Goal: Book appointment/travel/reservation

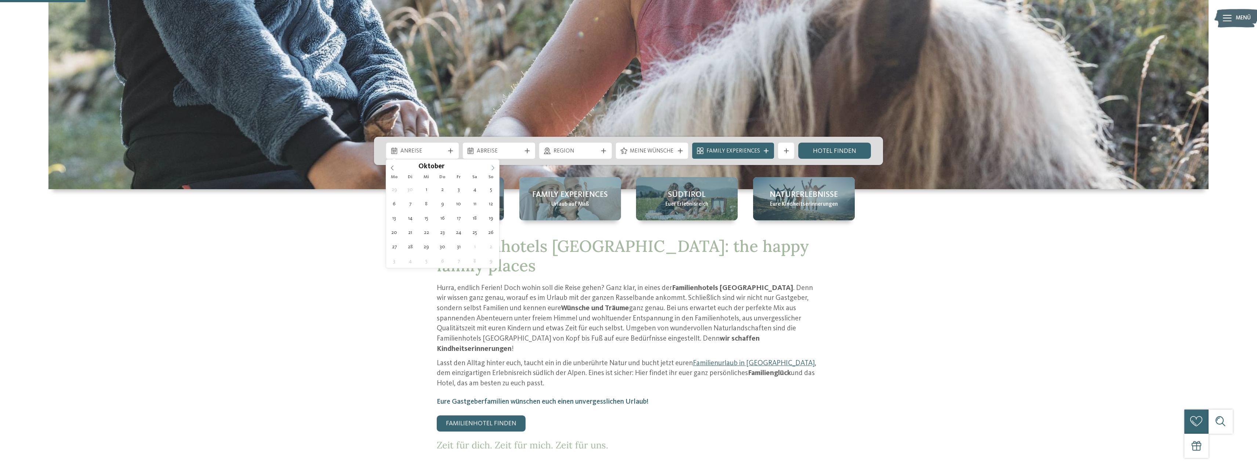
click at [493, 168] on icon at bounding box center [492, 168] width 5 height 5
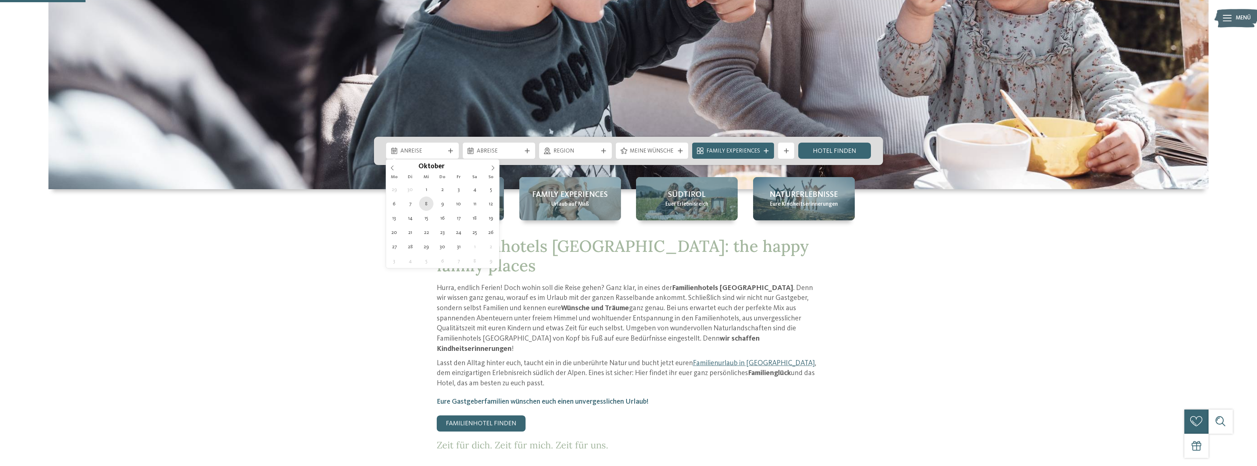
type div "08.10.2025"
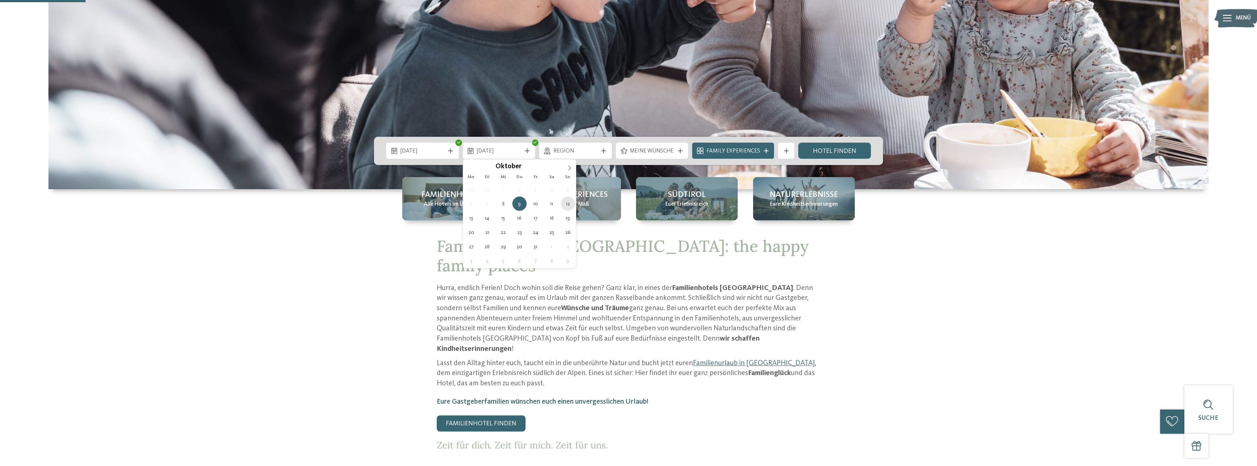
type div "12.10.2025"
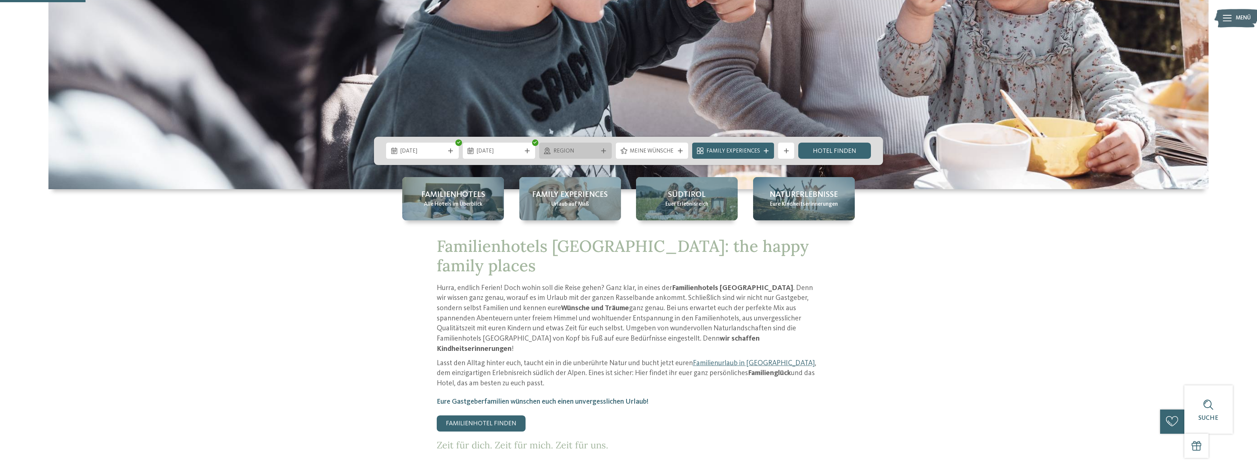
click at [588, 154] on span "Region" at bounding box center [575, 152] width 44 height 8
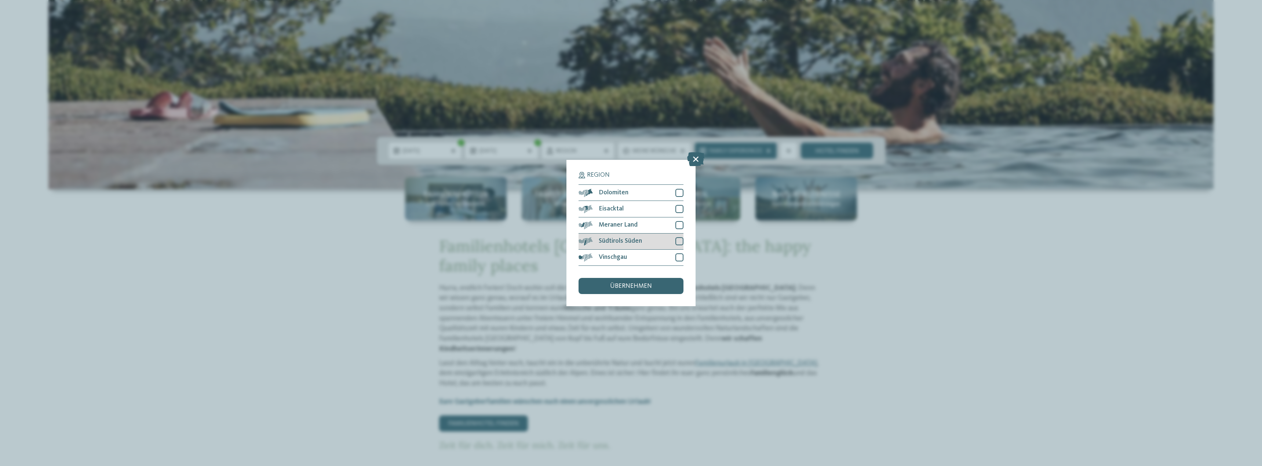
click at [676, 240] on div at bounding box center [680, 241] width 8 height 8
click at [676, 258] on div at bounding box center [680, 258] width 8 height 8
click at [683, 222] on div at bounding box center [680, 225] width 8 height 8
click at [675, 203] on div "Eisacktal" at bounding box center [631, 209] width 105 height 16
click at [677, 187] on div "Dolomiten" at bounding box center [631, 193] width 105 height 16
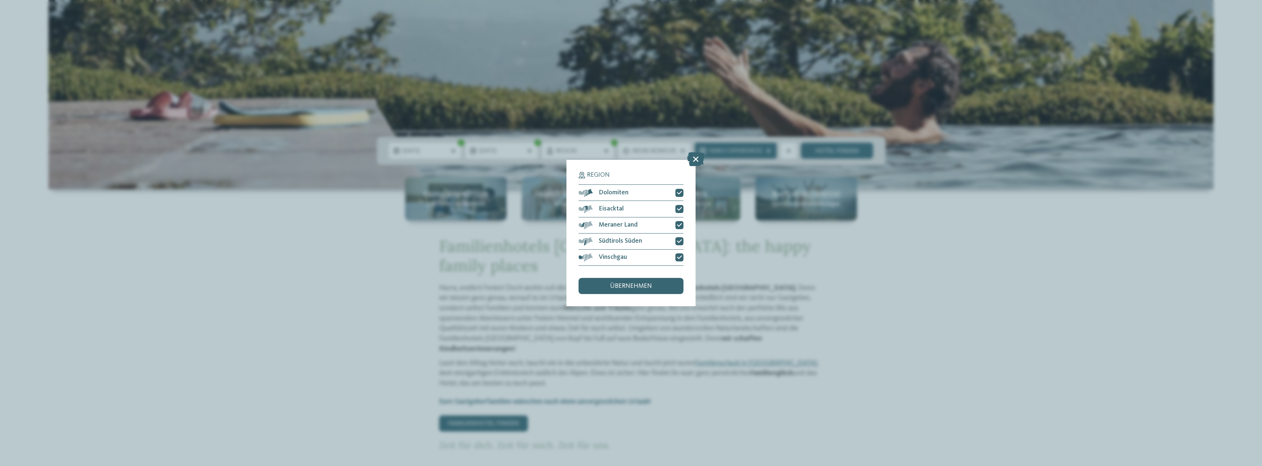
click at [630, 284] on span "übernehmen" at bounding box center [631, 286] width 42 height 7
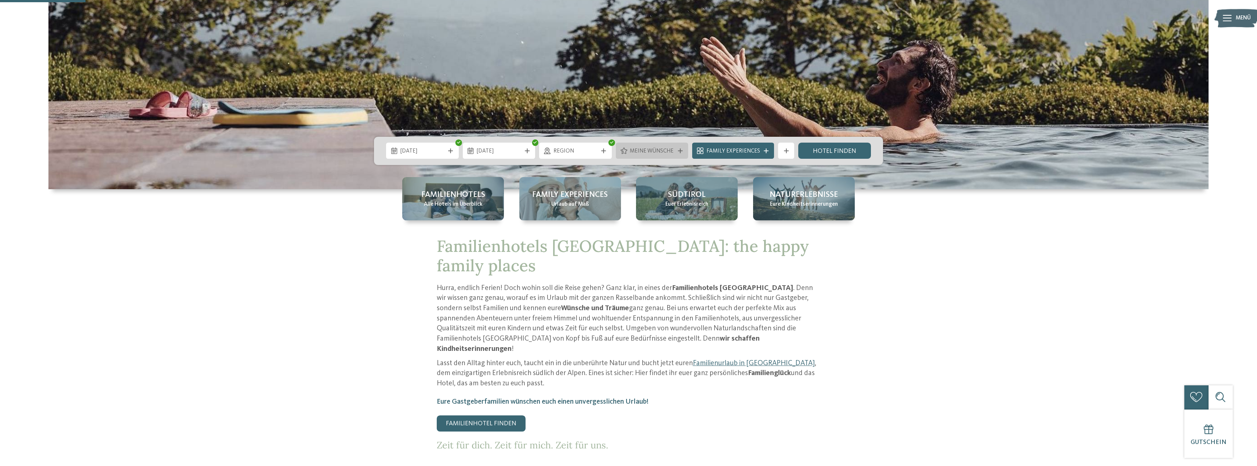
click at [673, 152] on span "Meine Wünsche" at bounding box center [652, 152] width 44 height 8
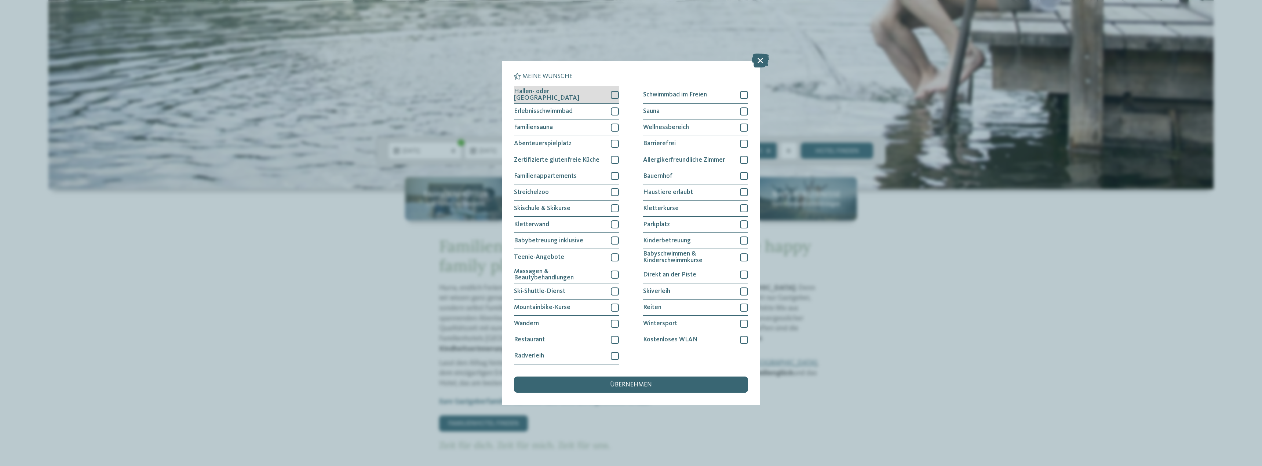
click at [590, 94] on div "Hallen- oder Schleusenbad" at bounding box center [566, 94] width 105 height 17
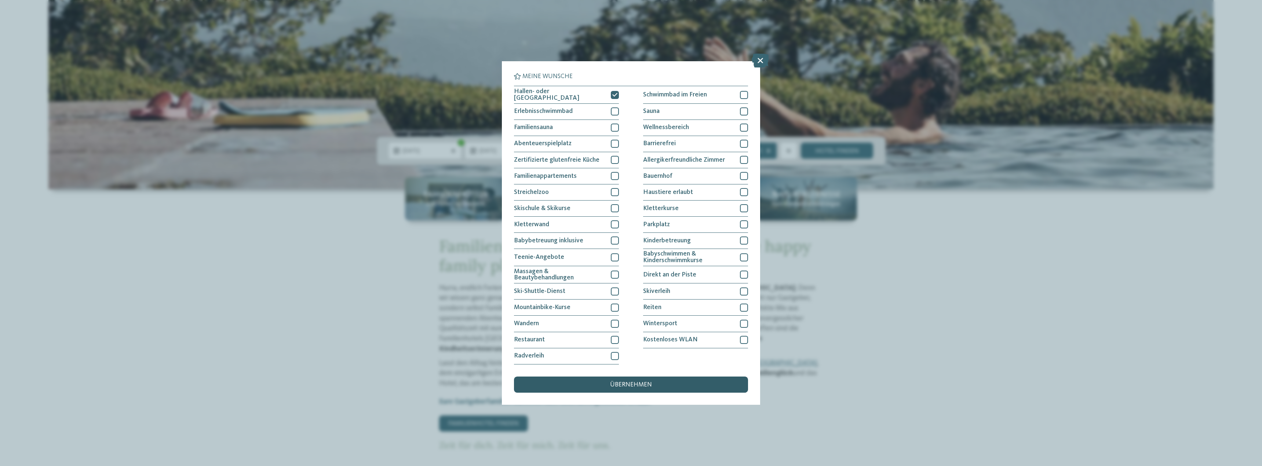
click at [654, 385] on div "übernehmen" at bounding box center [631, 385] width 234 height 16
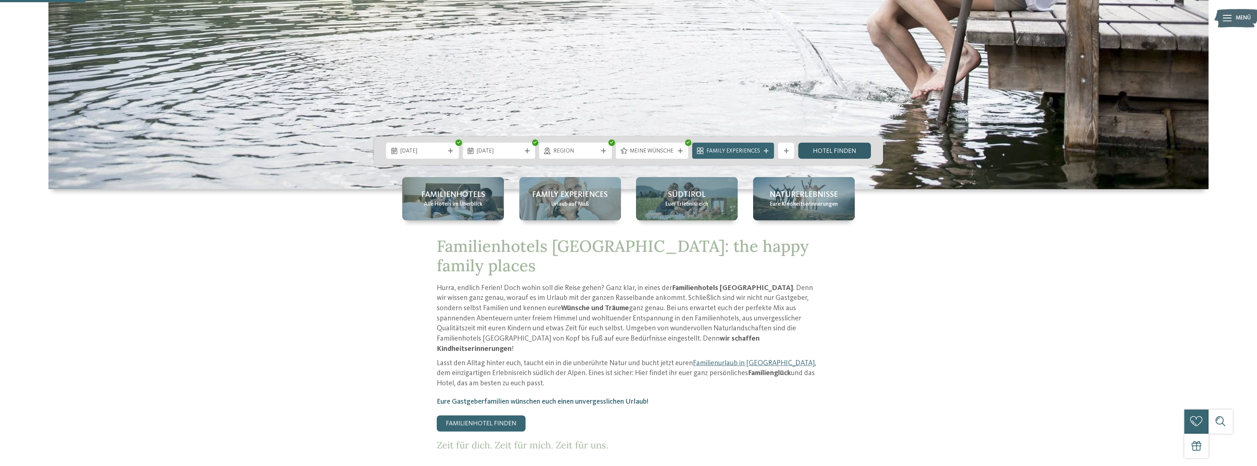
click at [838, 152] on link "Hotel finden" at bounding box center [834, 151] width 73 height 16
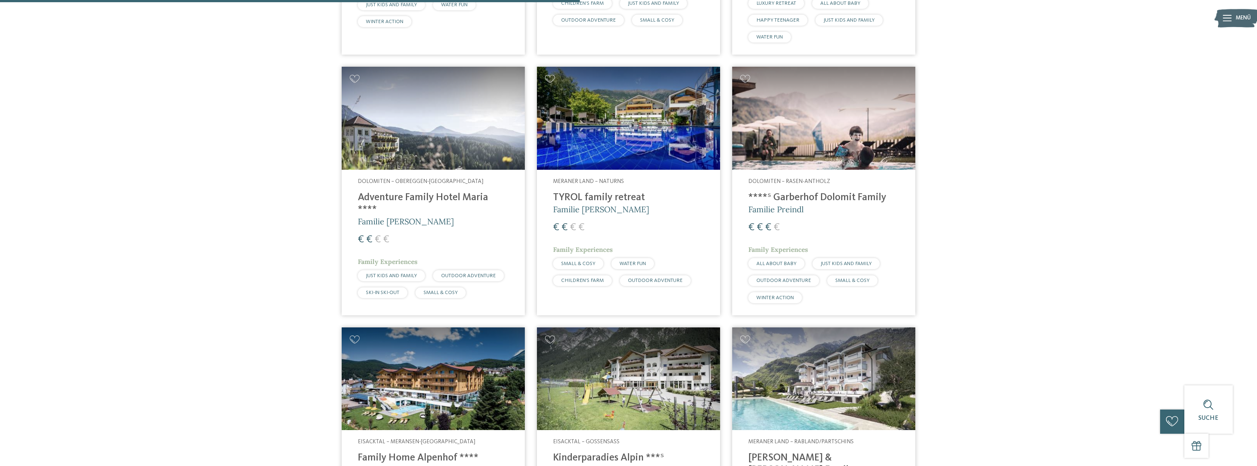
scroll to position [893, 0]
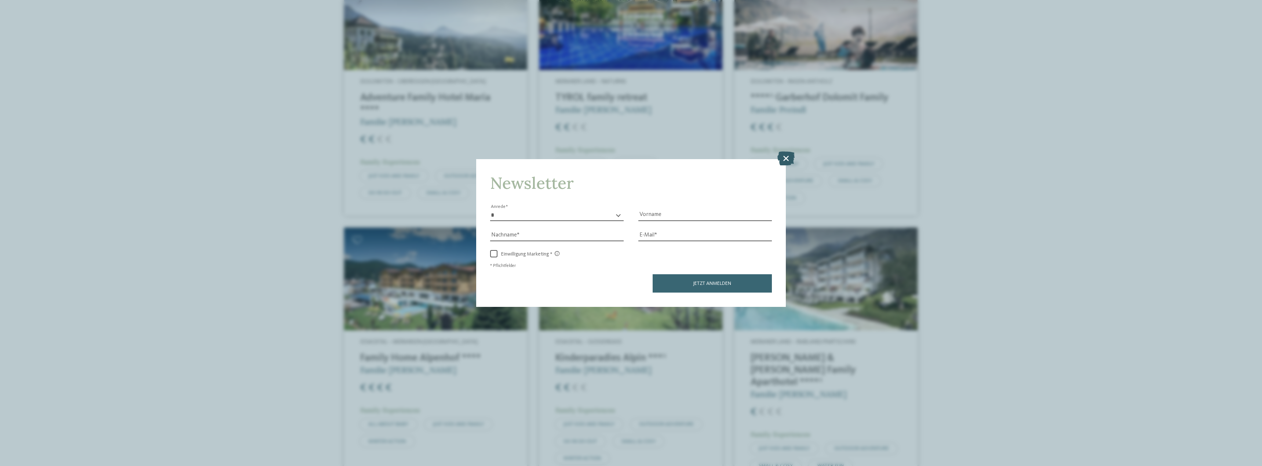
click at [787, 154] on icon at bounding box center [786, 159] width 17 height 14
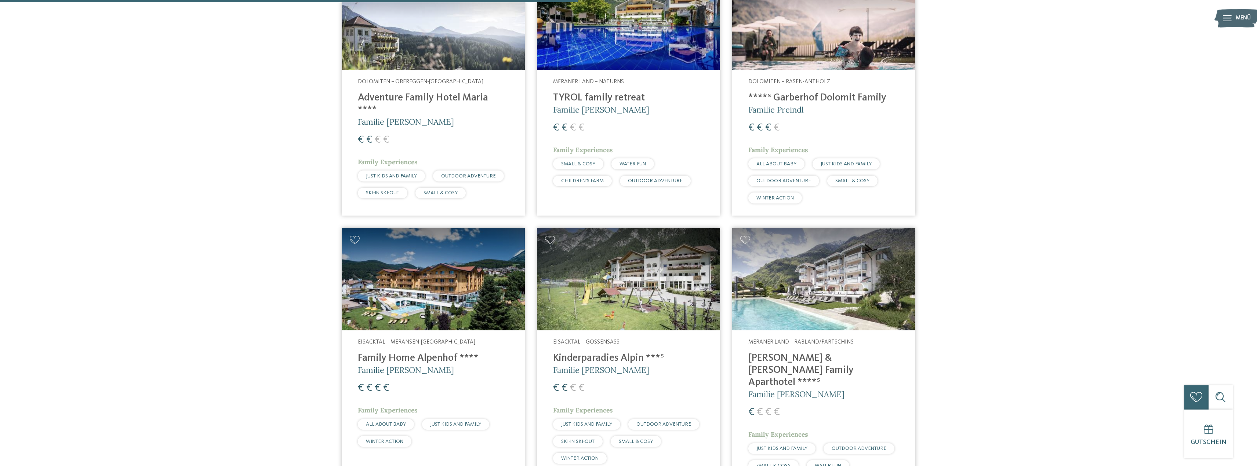
scroll to position [783, 0]
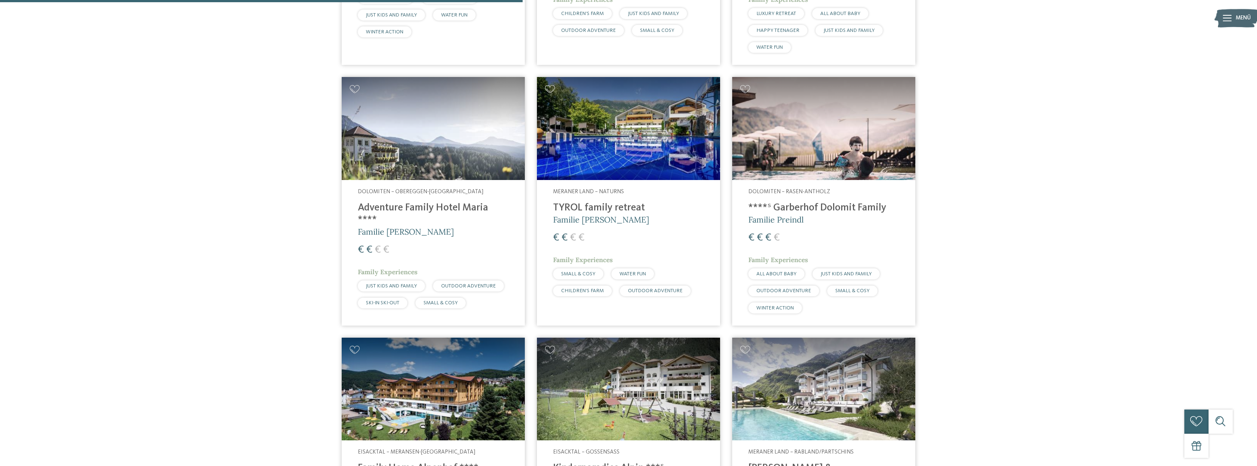
click at [801, 164] on img at bounding box center [823, 128] width 183 height 103
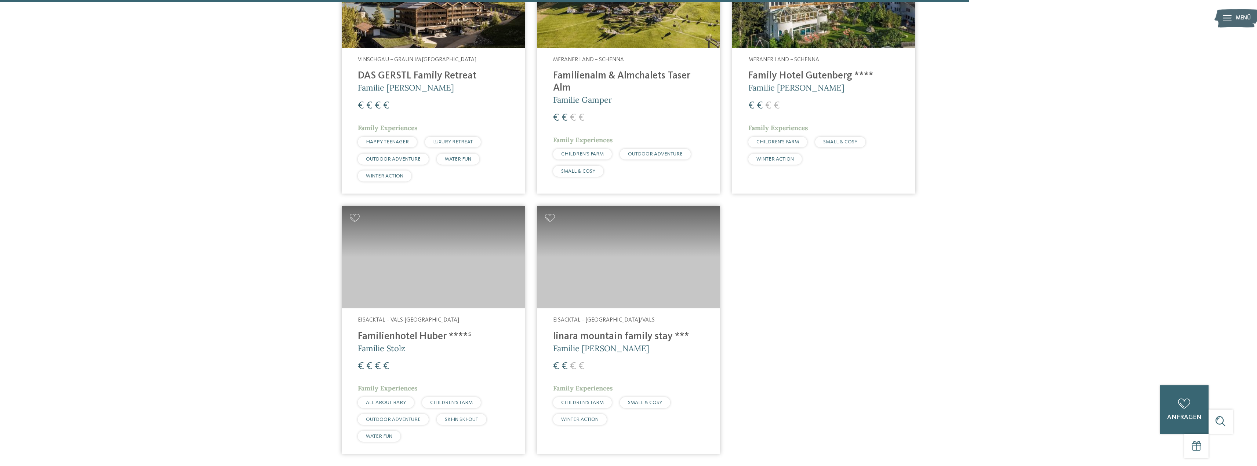
scroll to position [1480, 0]
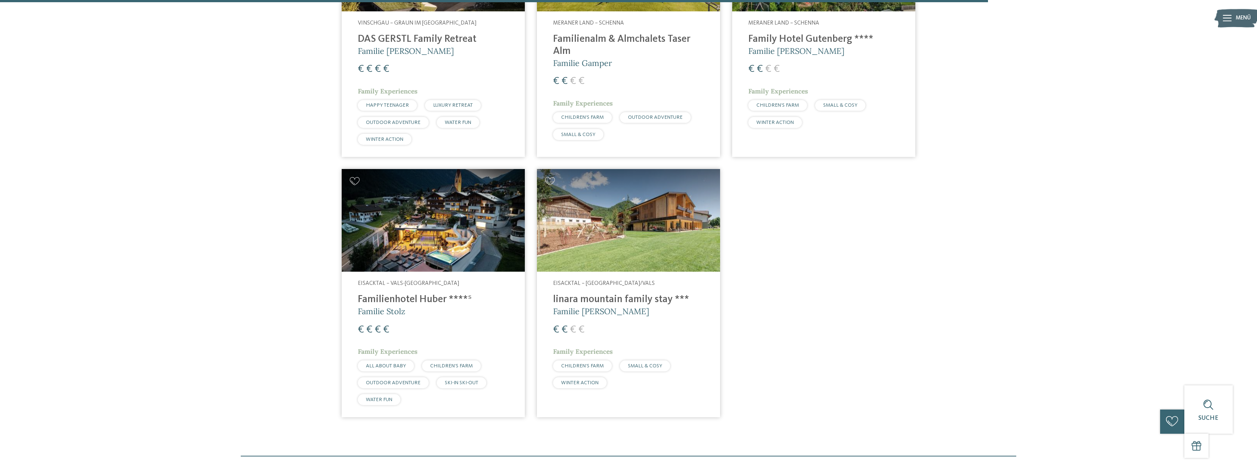
click at [664, 235] on img at bounding box center [628, 220] width 183 height 103
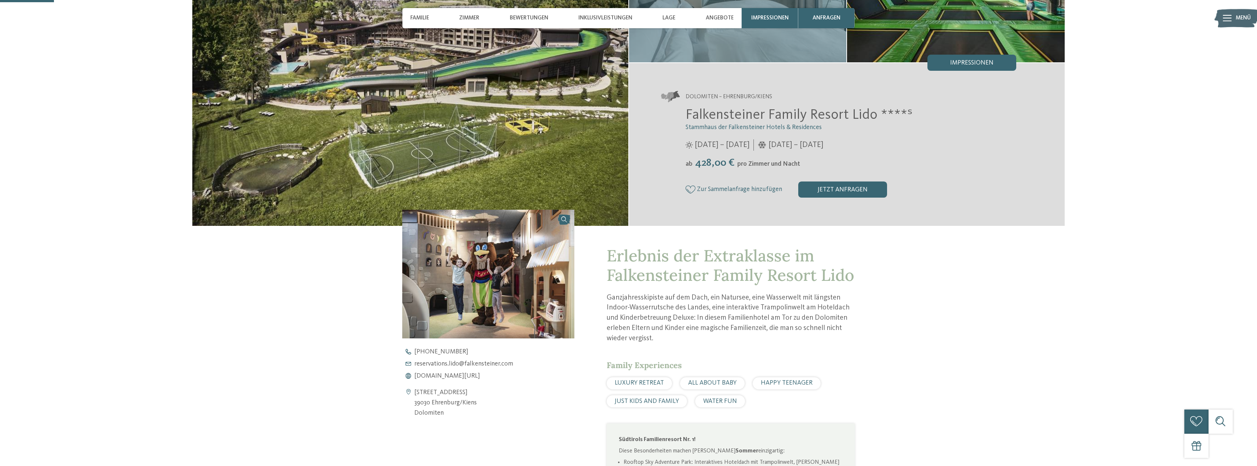
scroll to position [110, 0]
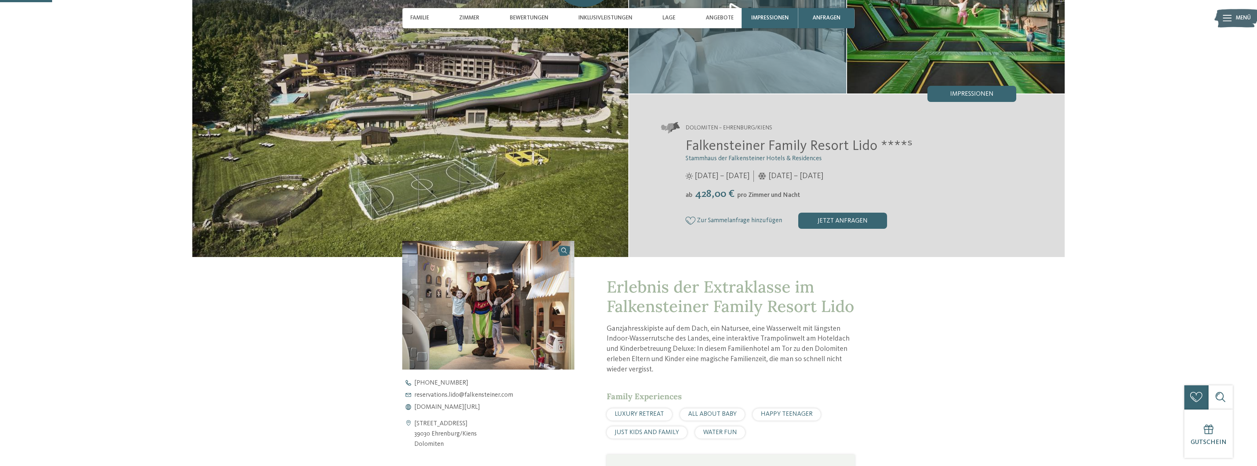
click at [720, 29] on img at bounding box center [738, 11] width 218 height 163
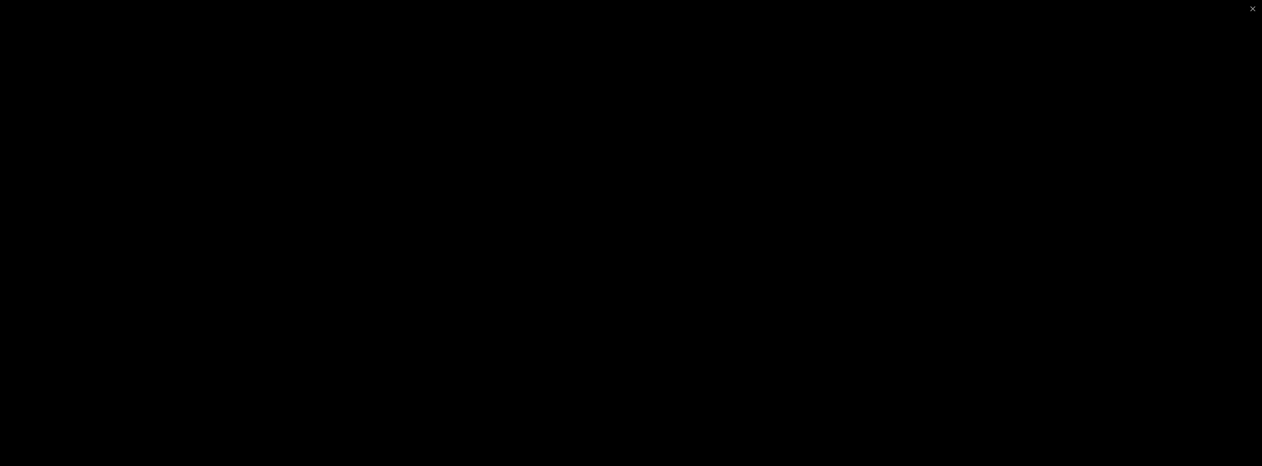
click at [878, 262] on div at bounding box center [631, 233] width 1262 height 466
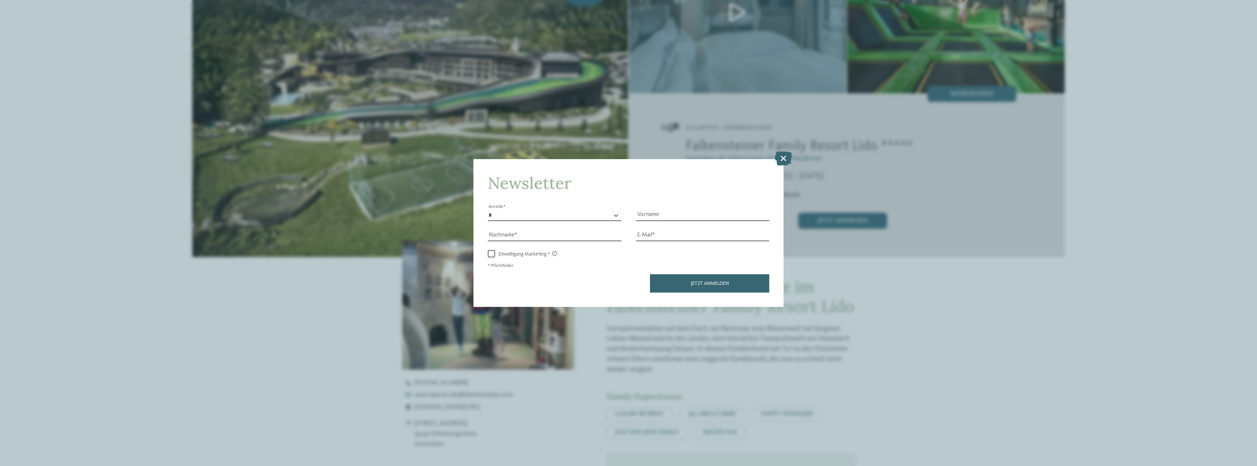
scroll to position [257, 0]
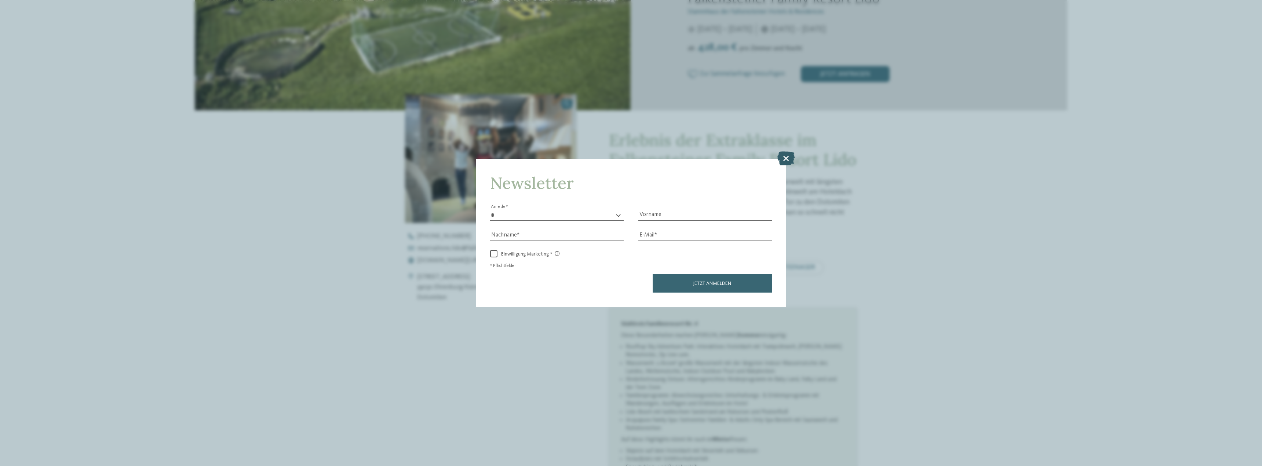
click at [789, 156] on icon at bounding box center [786, 159] width 17 height 14
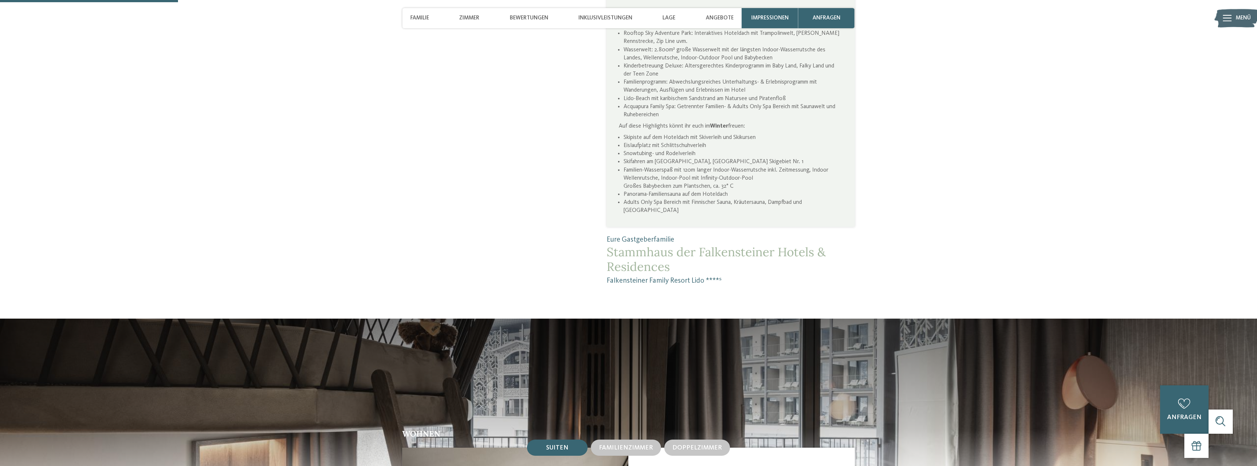
scroll to position [587, 0]
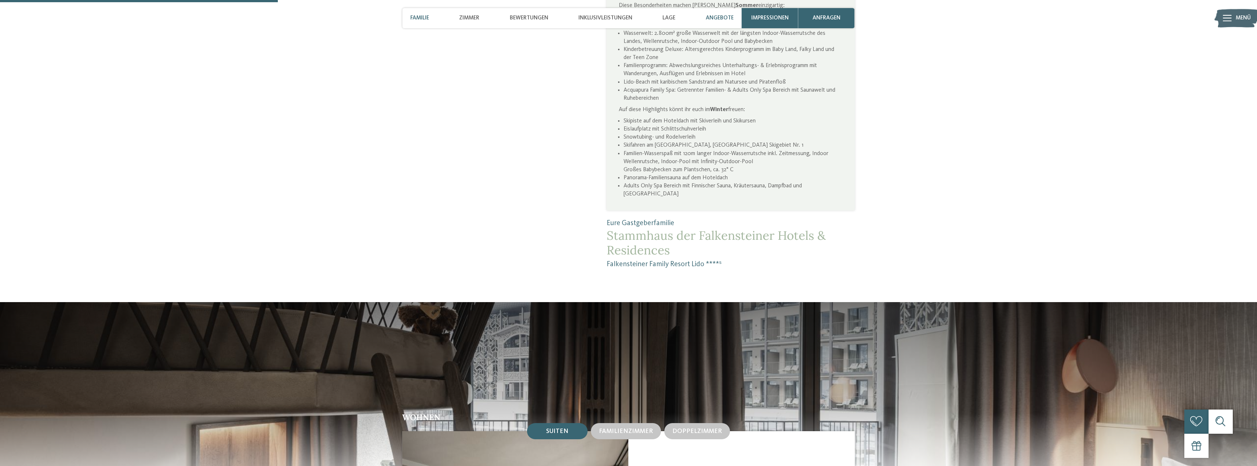
click at [722, 18] on span "Angebote" at bounding box center [720, 18] width 28 height 7
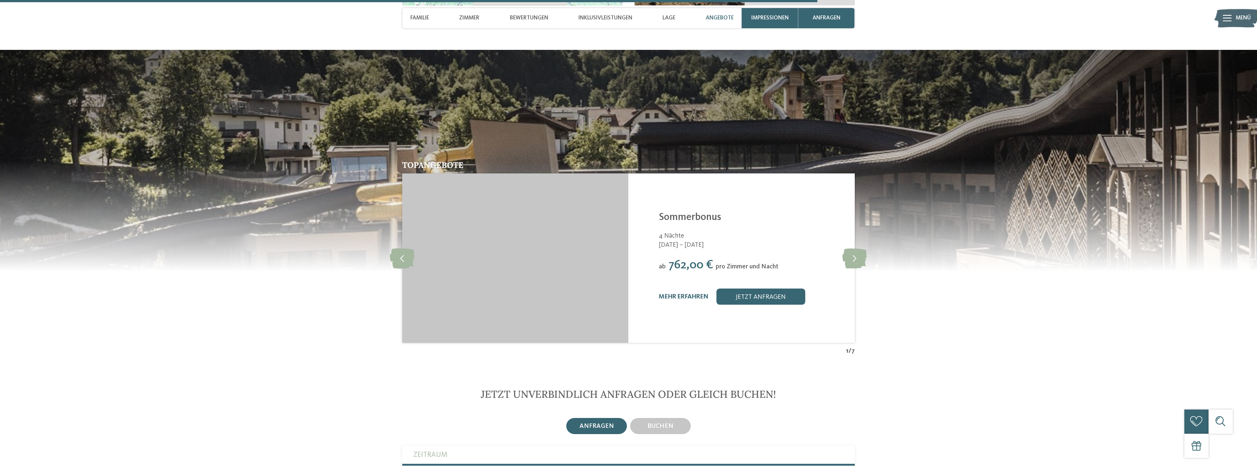
scroll to position [1752, 0]
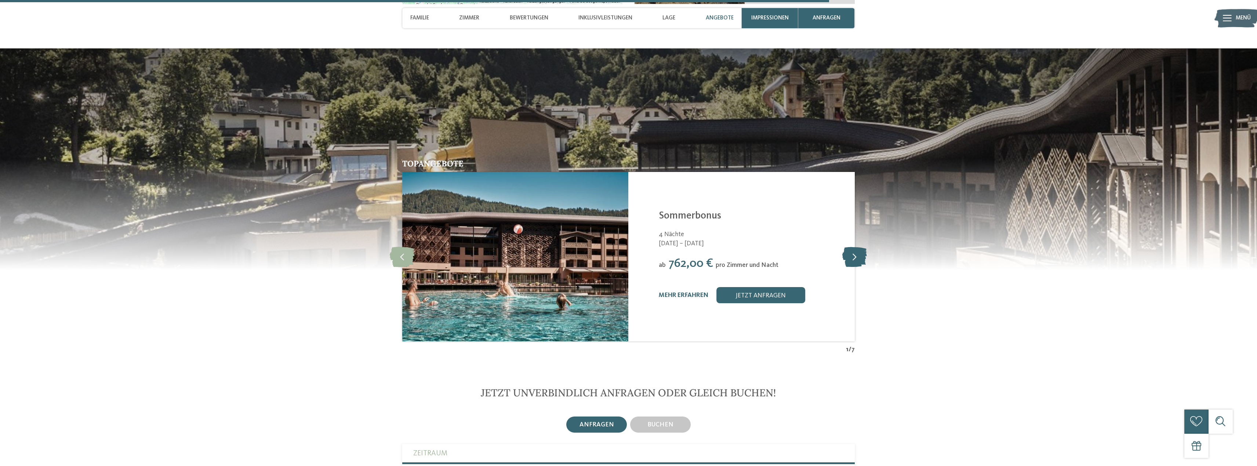
click at [858, 252] on icon at bounding box center [854, 257] width 25 height 20
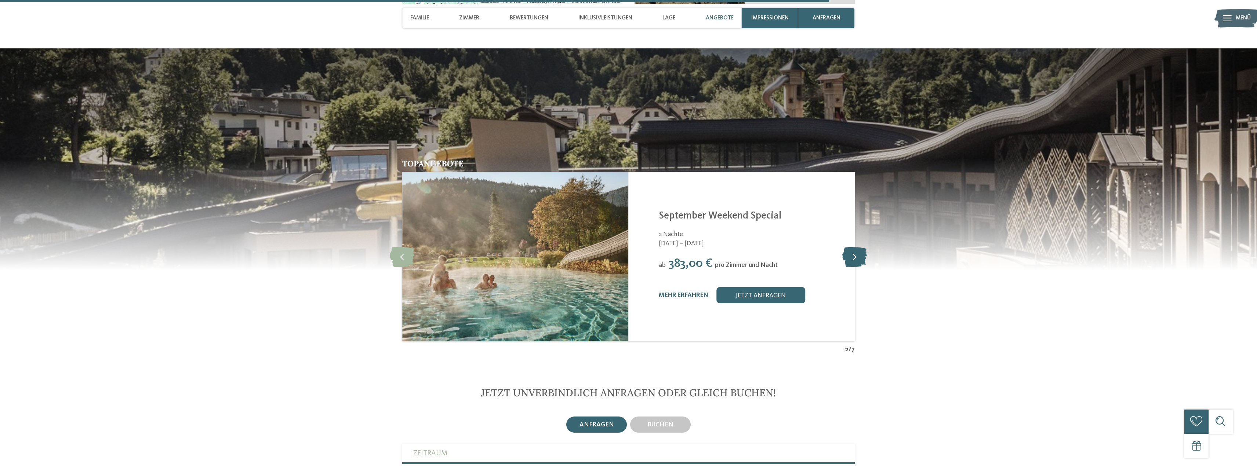
click at [858, 252] on icon at bounding box center [854, 257] width 25 height 20
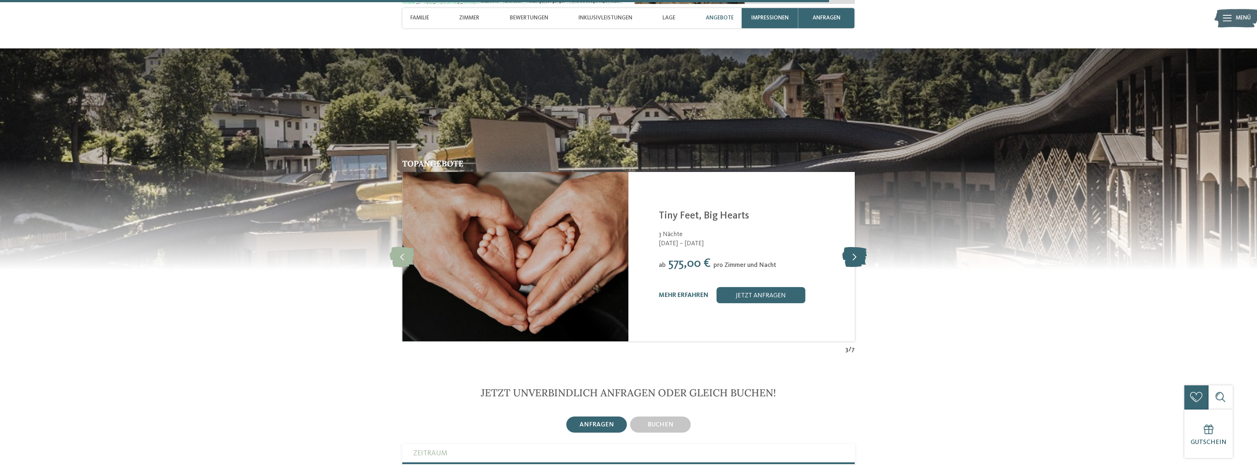
click at [858, 252] on icon at bounding box center [854, 257] width 25 height 20
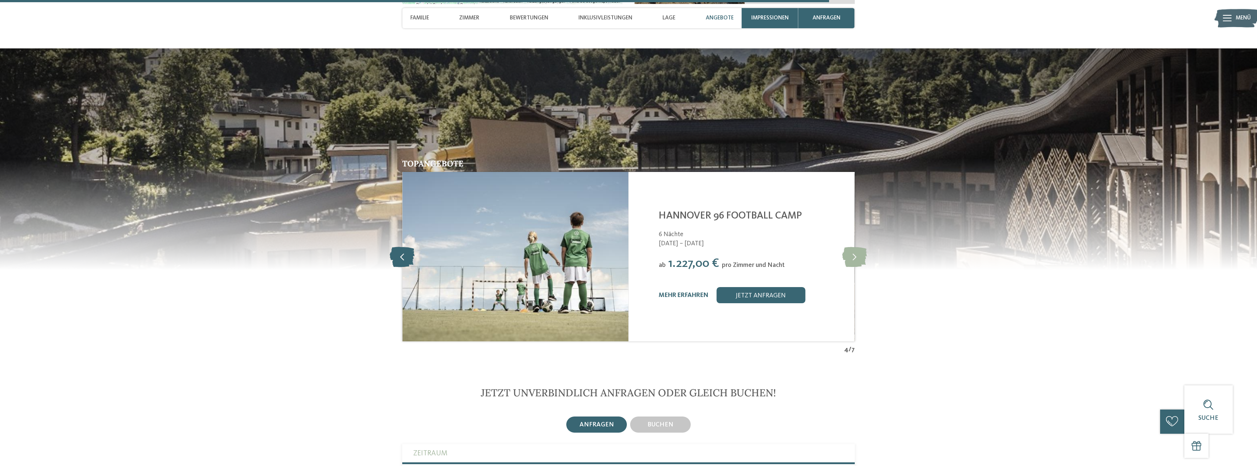
click at [406, 254] on icon at bounding box center [402, 257] width 25 height 20
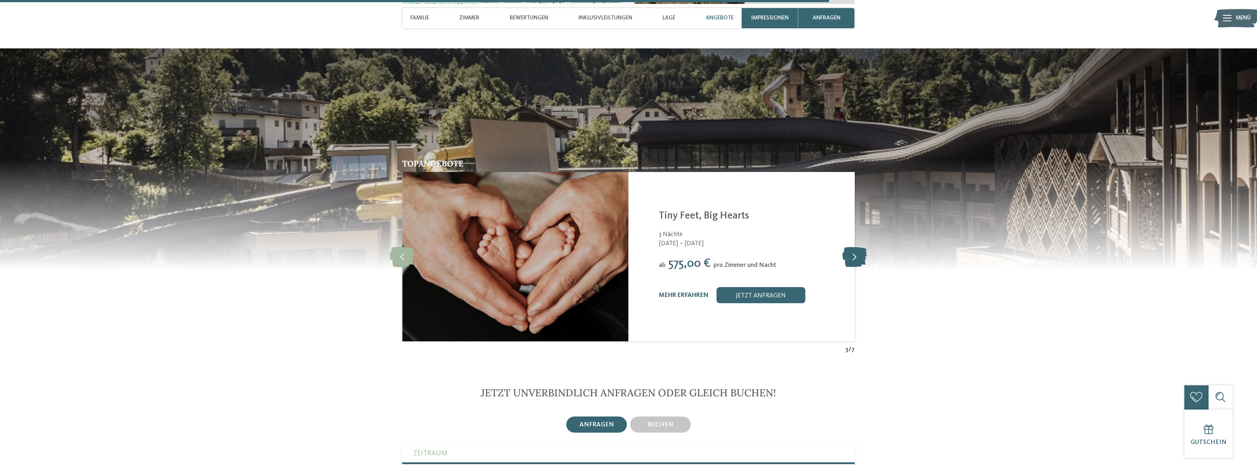
click at [851, 250] on icon at bounding box center [854, 257] width 25 height 20
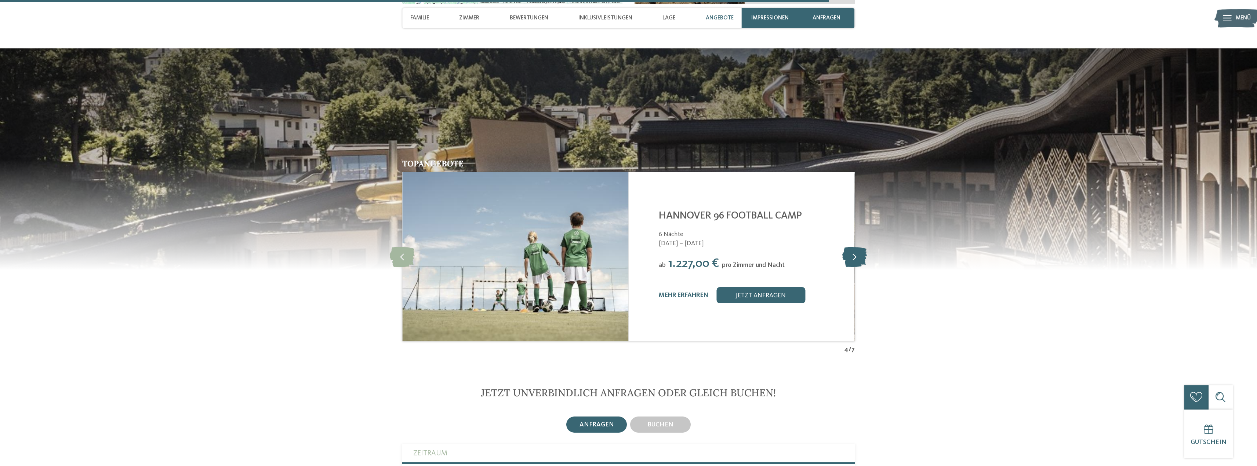
click at [851, 250] on icon at bounding box center [854, 257] width 25 height 20
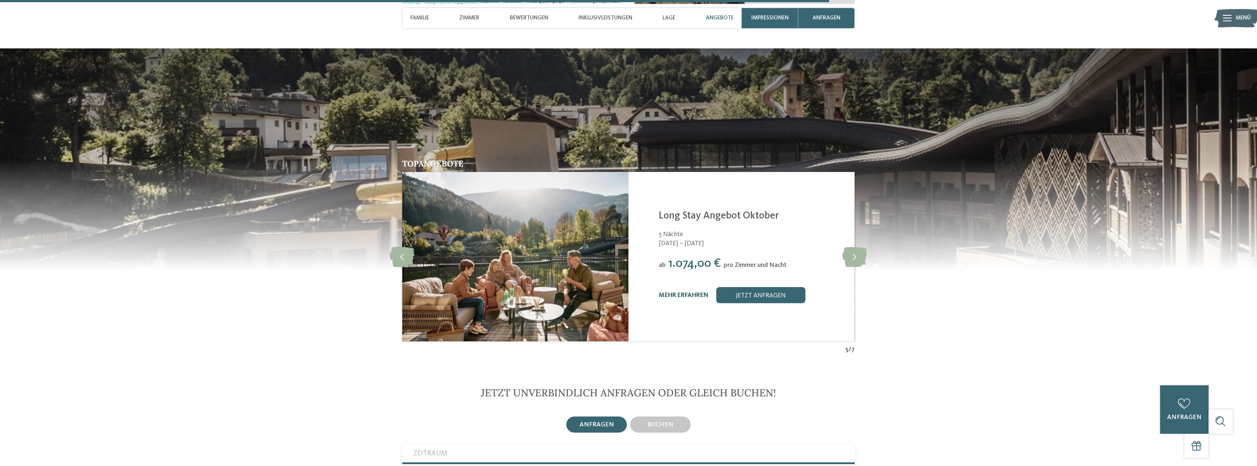
click at [702, 292] on link "mehr erfahren" at bounding box center [684, 295] width 50 height 6
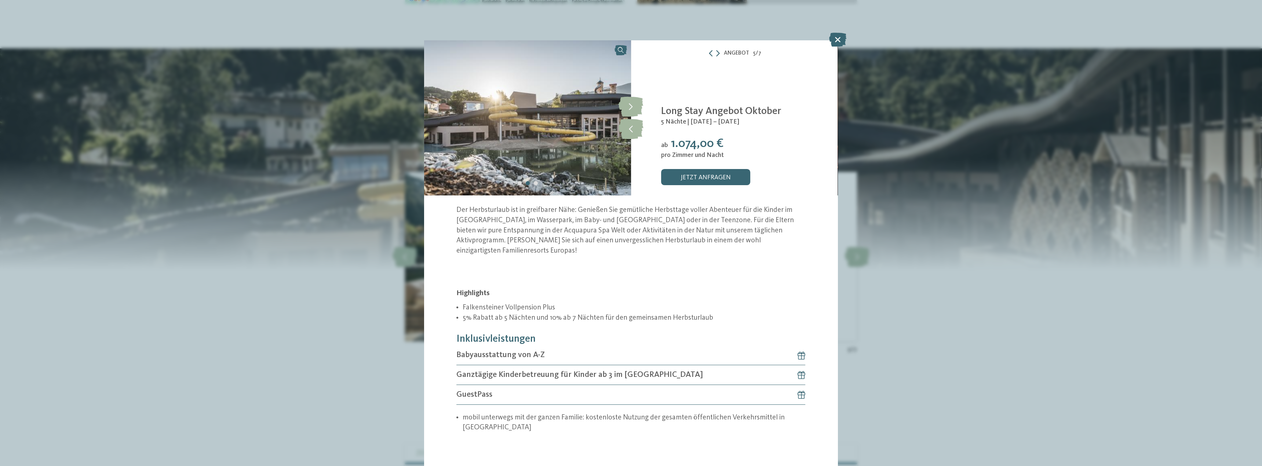
click at [932, 361] on div "Angebot 5 / 7 5" at bounding box center [631, 233] width 1262 height 466
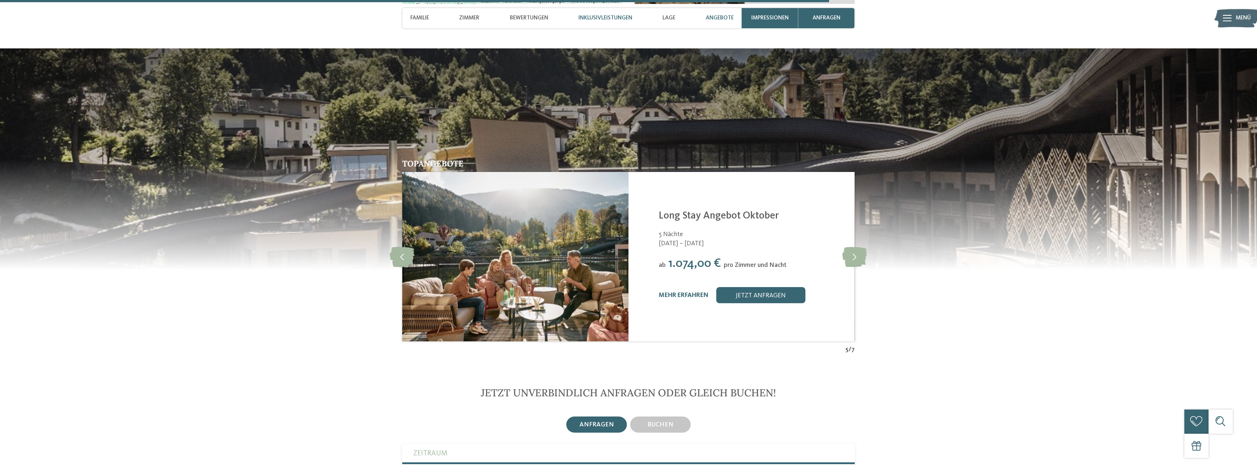
click at [624, 21] on span "Inklusivleistungen" at bounding box center [605, 18] width 54 height 7
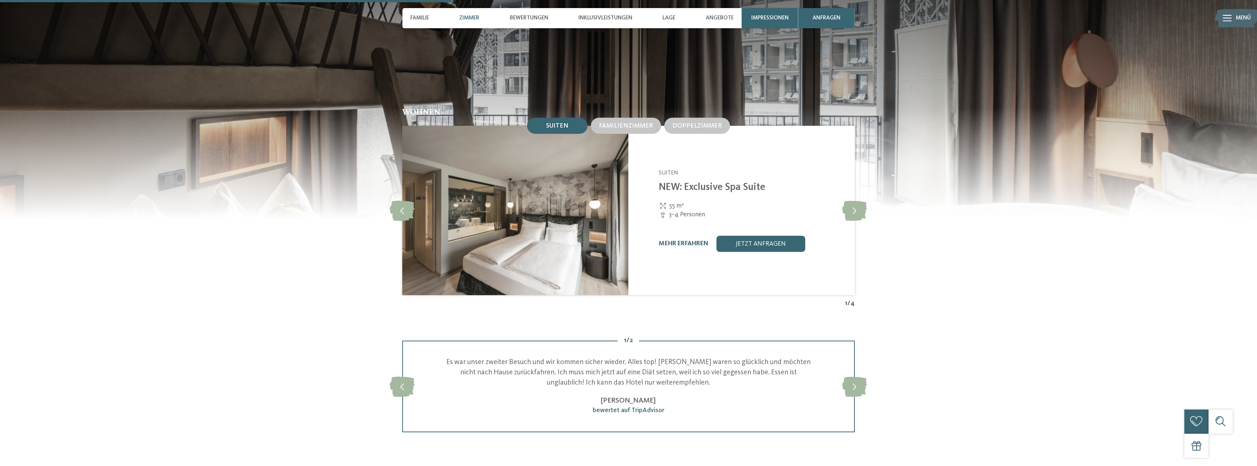
scroll to position [869, 0]
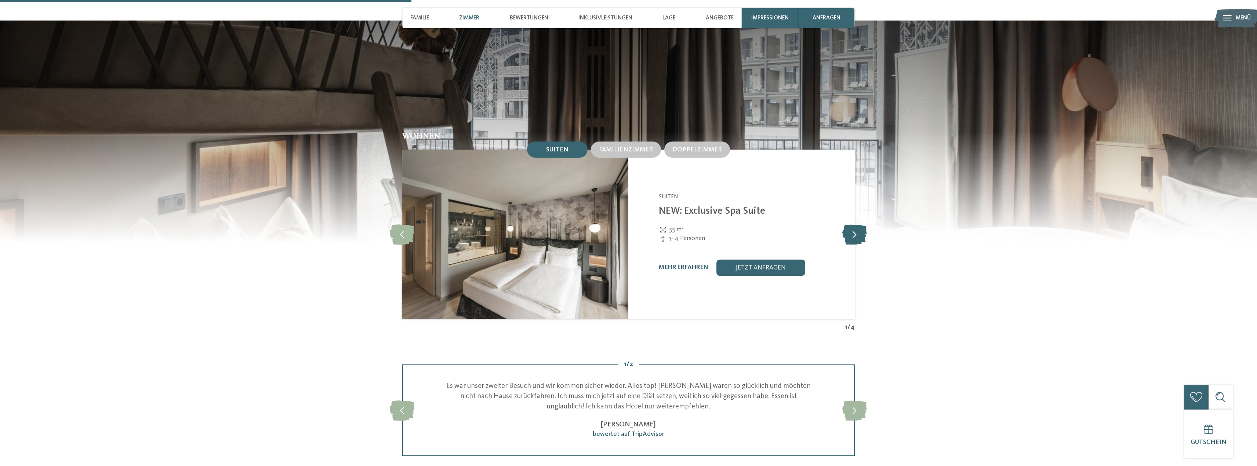
click at [860, 225] on icon at bounding box center [854, 235] width 25 height 20
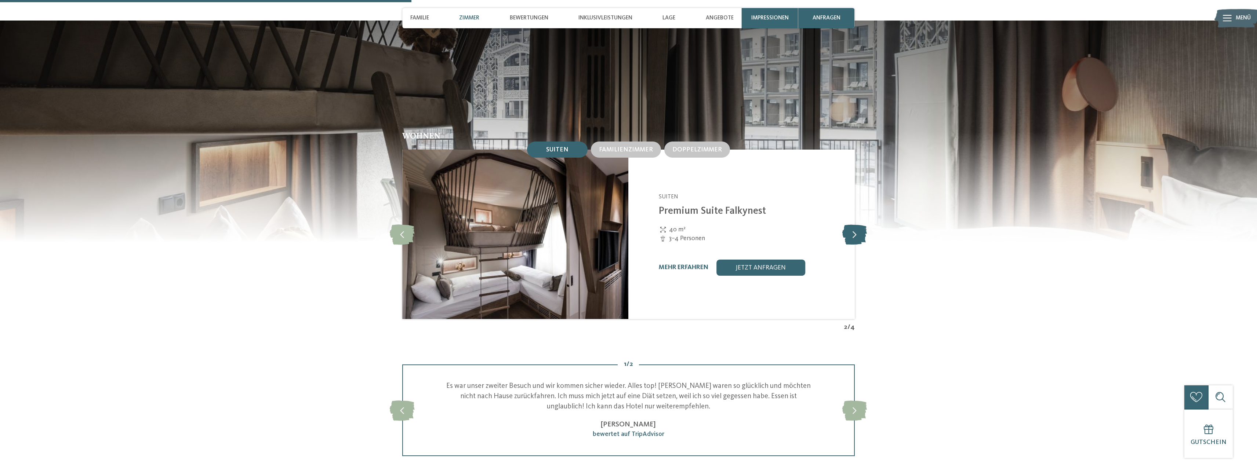
click at [860, 225] on icon at bounding box center [854, 235] width 25 height 20
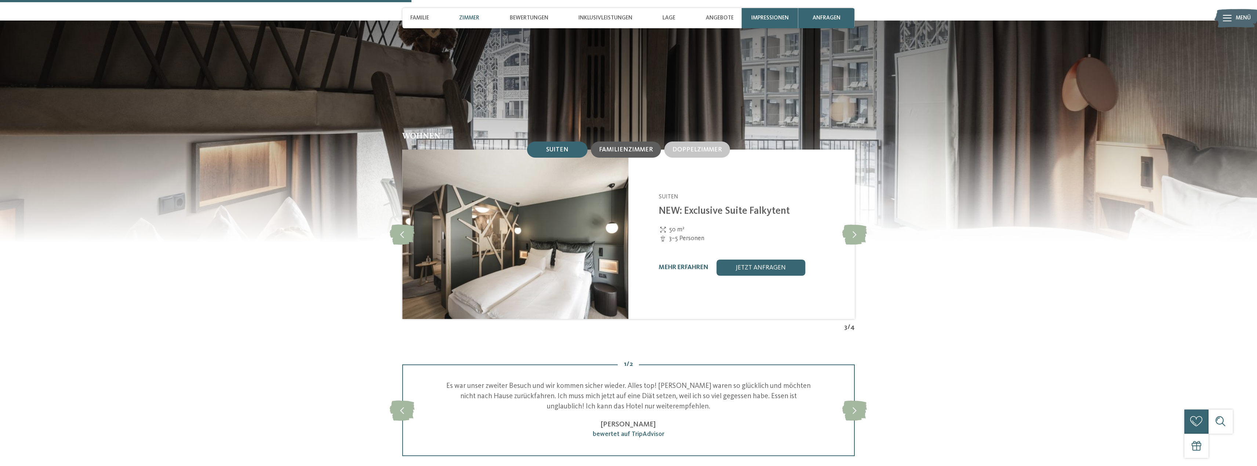
click at [642, 149] on div "Familienzimmer" at bounding box center [626, 150] width 70 height 16
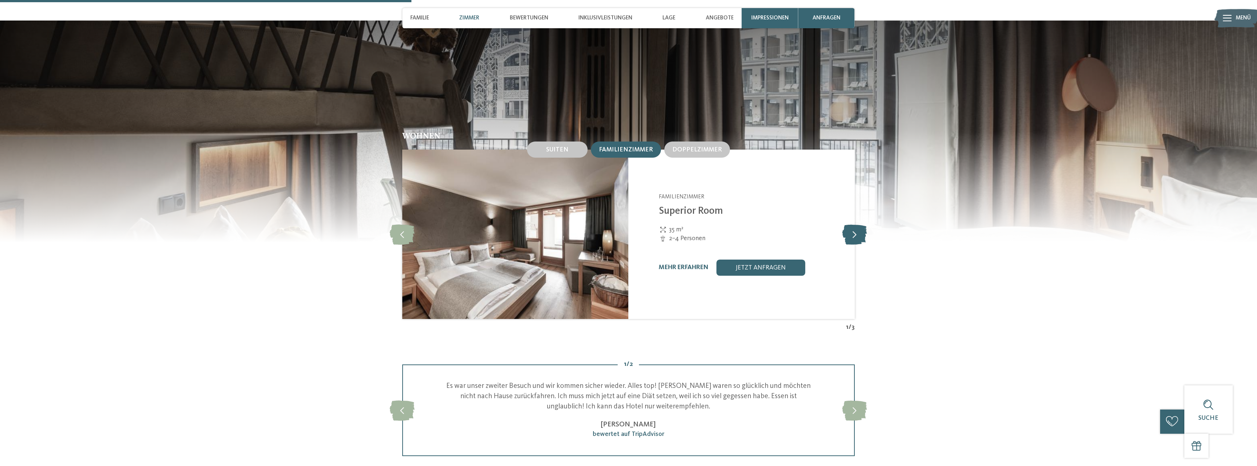
click at [858, 225] on icon at bounding box center [854, 235] width 25 height 20
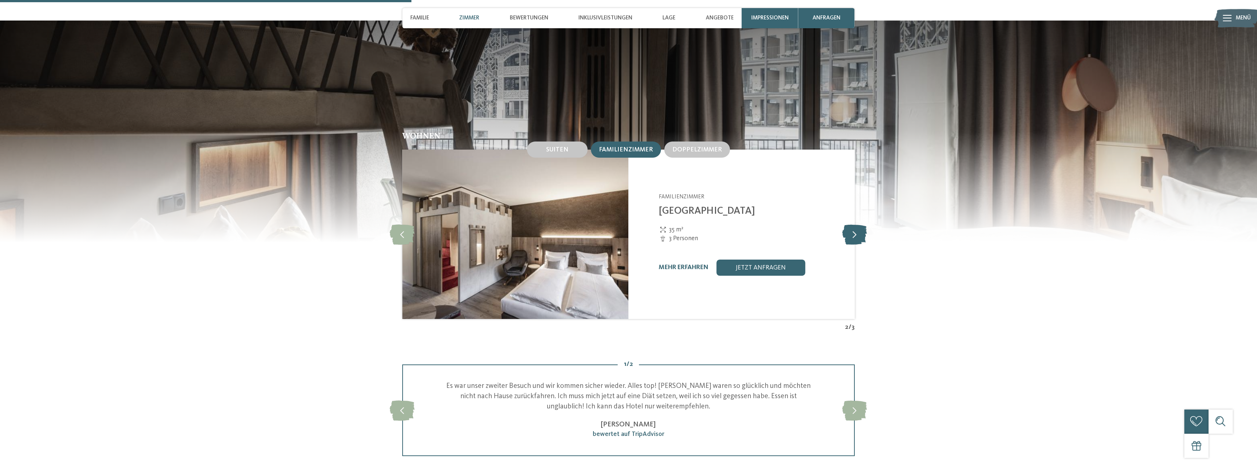
click at [858, 225] on icon at bounding box center [854, 235] width 25 height 20
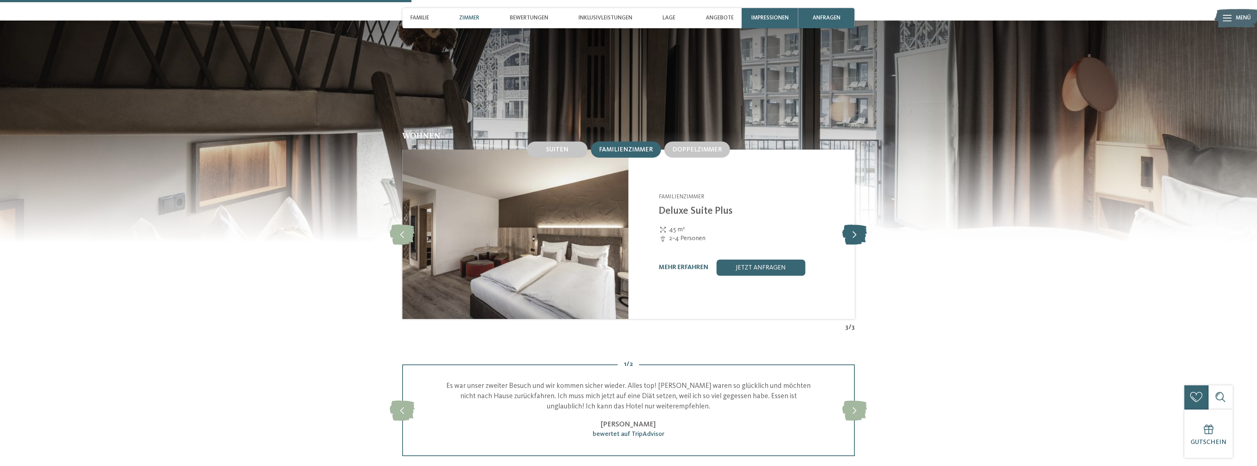
click at [858, 225] on icon at bounding box center [854, 235] width 25 height 20
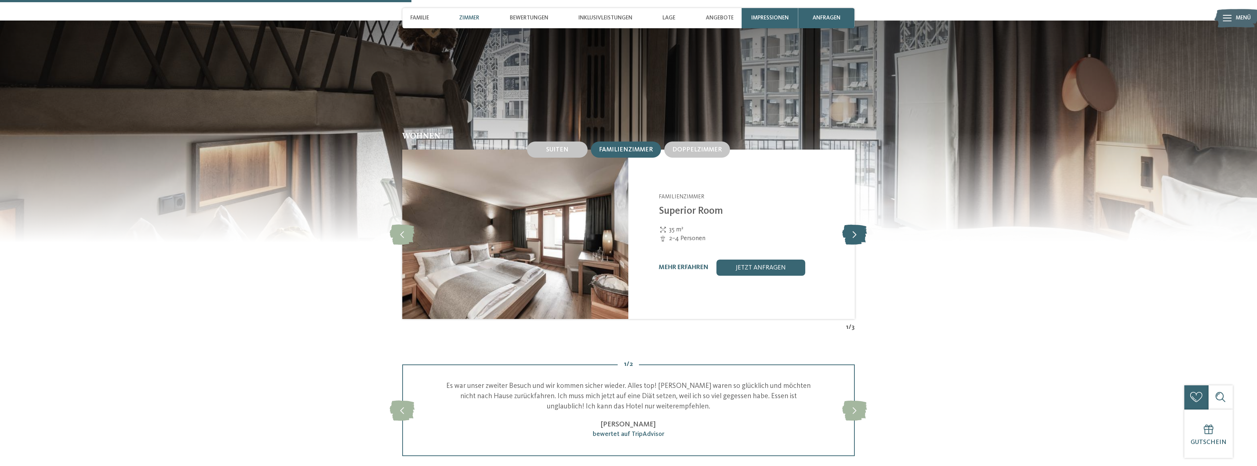
click at [858, 225] on icon at bounding box center [854, 235] width 25 height 20
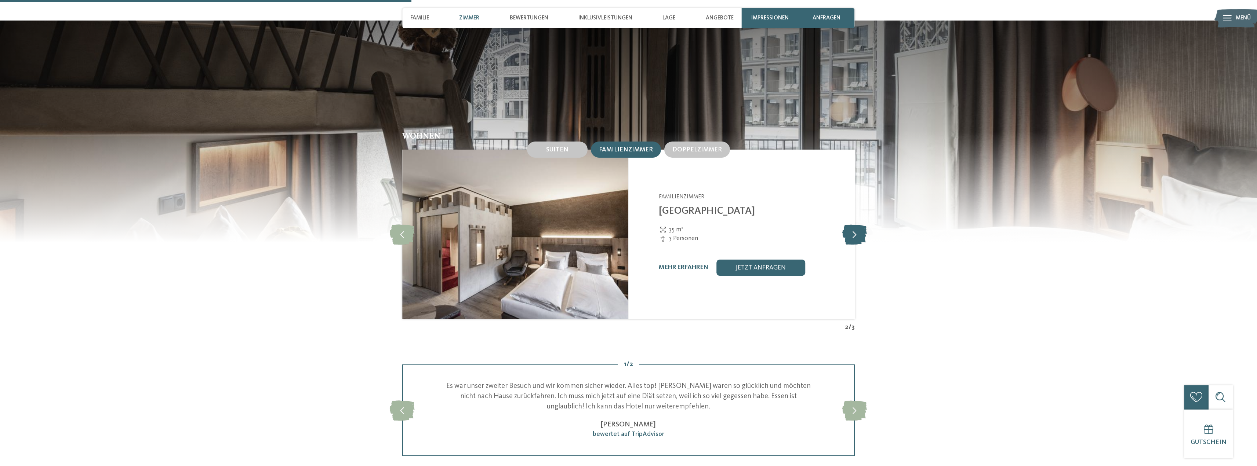
click at [858, 225] on icon at bounding box center [854, 235] width 25 height 20
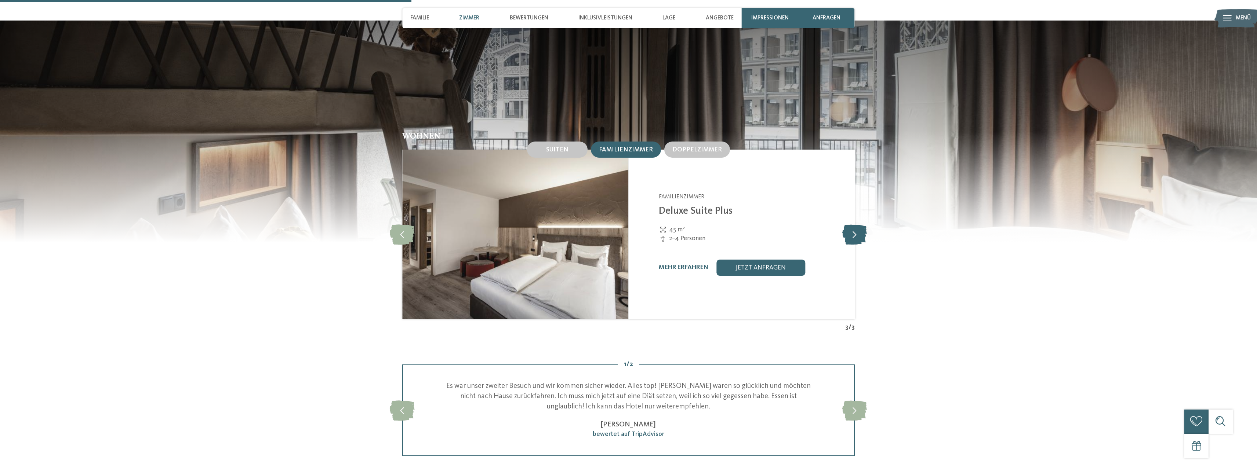
click at [858, 225] on icon at bounding box center [854, 235] width 25 height 20
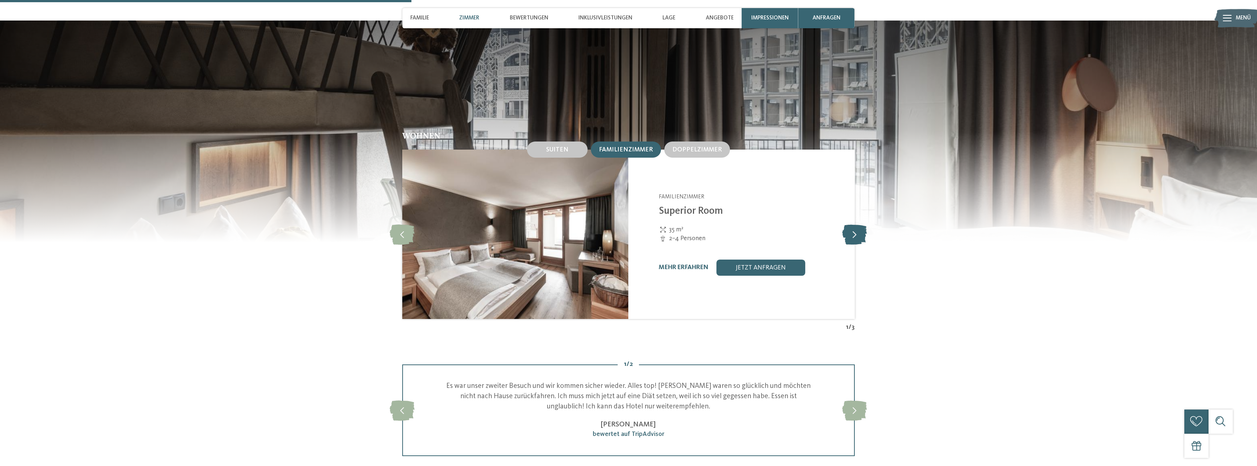
click at [858, 225] on icon at bounding box center [854, 235] width 25 height 20
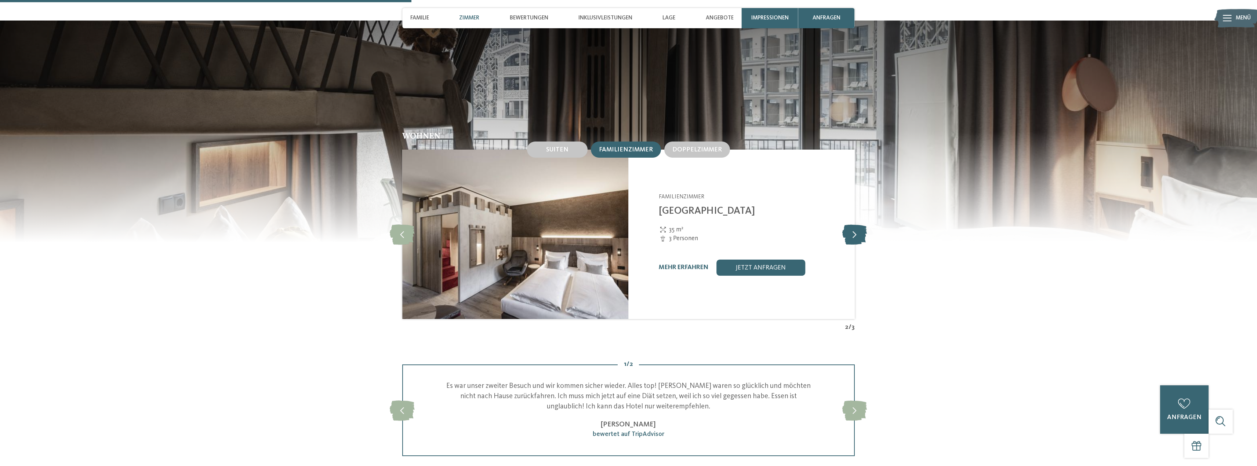
click at [858, 225] on icon at bounding box center [854, 235] width 25 height 20
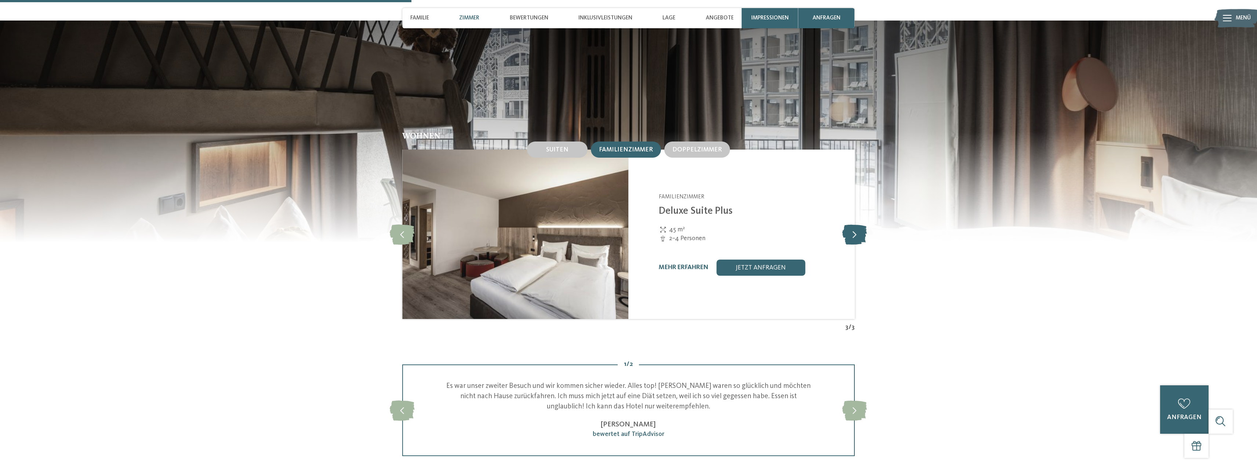
click at [858, 225] on icon at bounding box center [854, 235] width 25 height 20
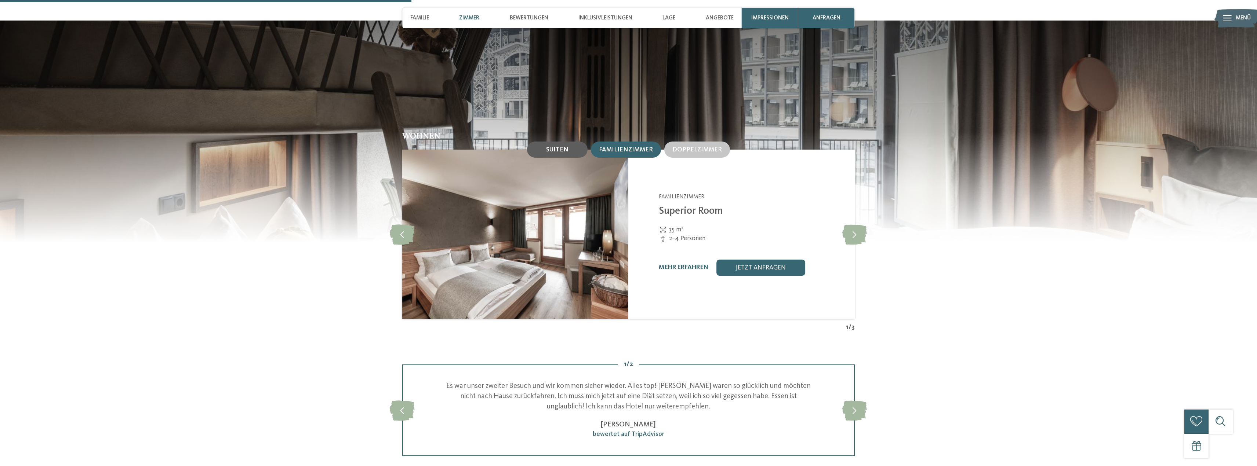
click at [571, 142] on div "Suiten" at bounding box center [557, 150] width 61 height 16
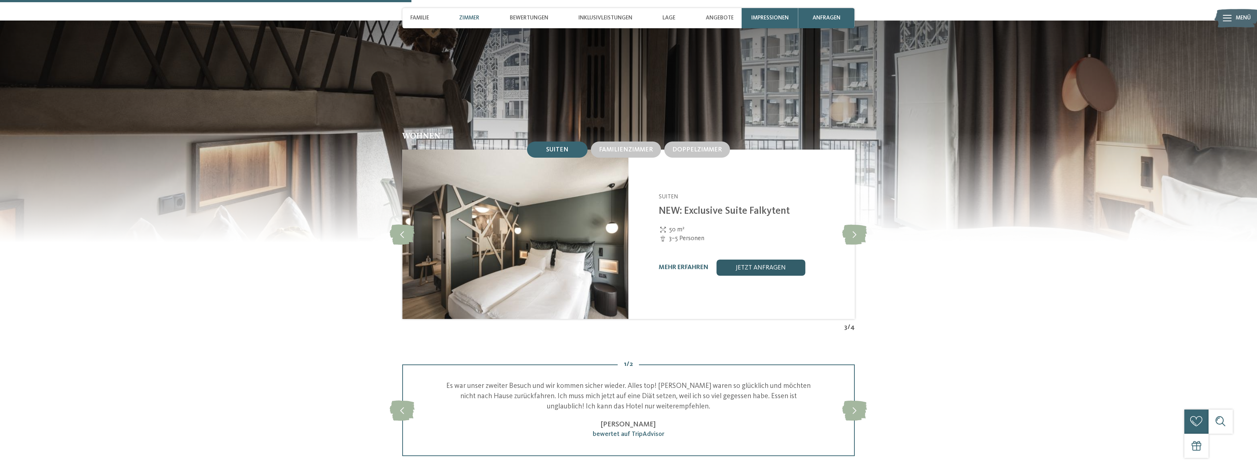
click at [773, 260] on link "jetzt anfragen" at bounding box center [760, 268] width 89 height 16
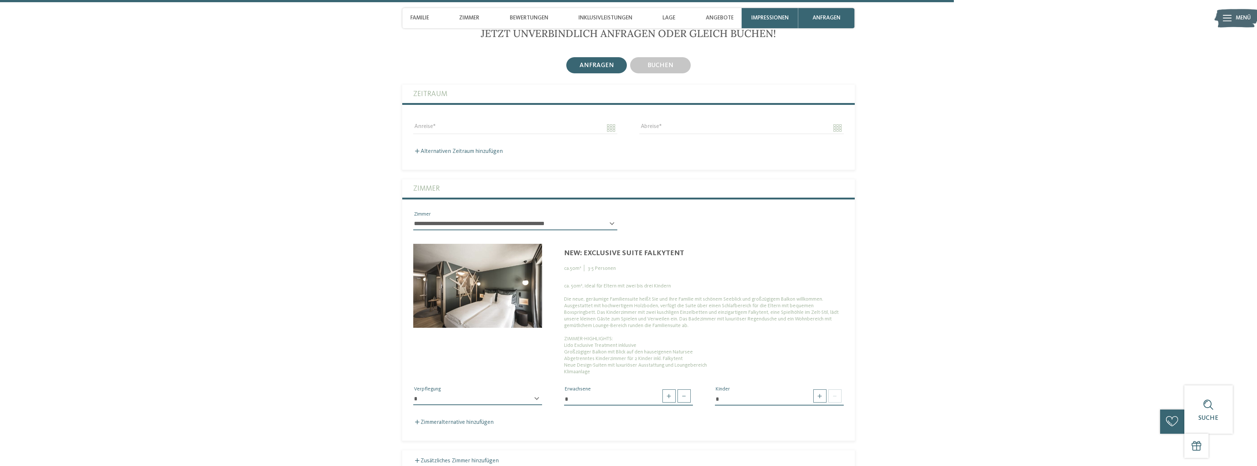
scroll to position [2119, 0]
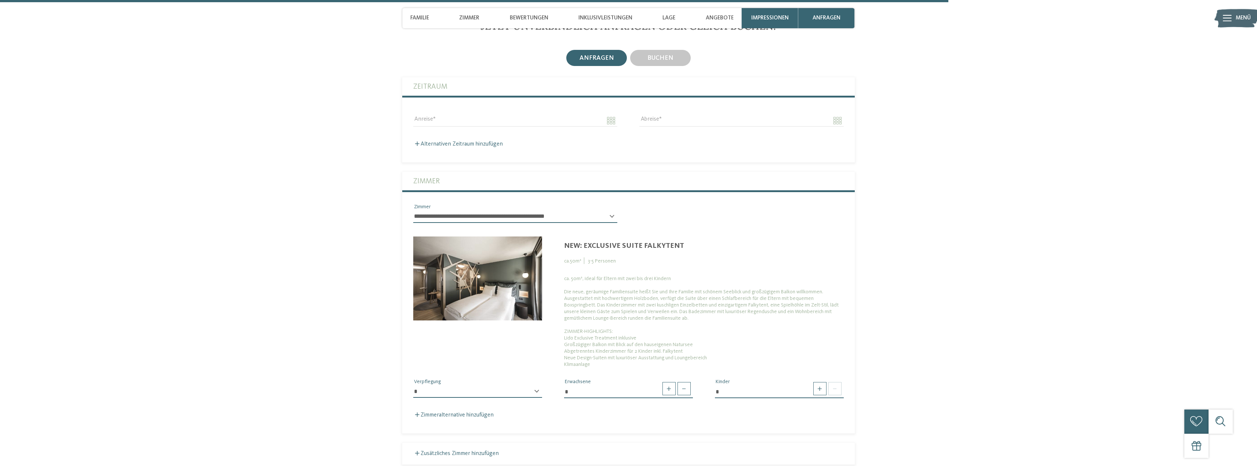
click at [520, 386] on select "**********" at bounding box center [477, 392] width 129 height 12
select select "*"
click at [413, 386] on select "**********" at bounding box center [477, 392] width 129 height 12
click at [683, 382] on span at bounding box center [683, 388] width 13 height 13
type input "*"
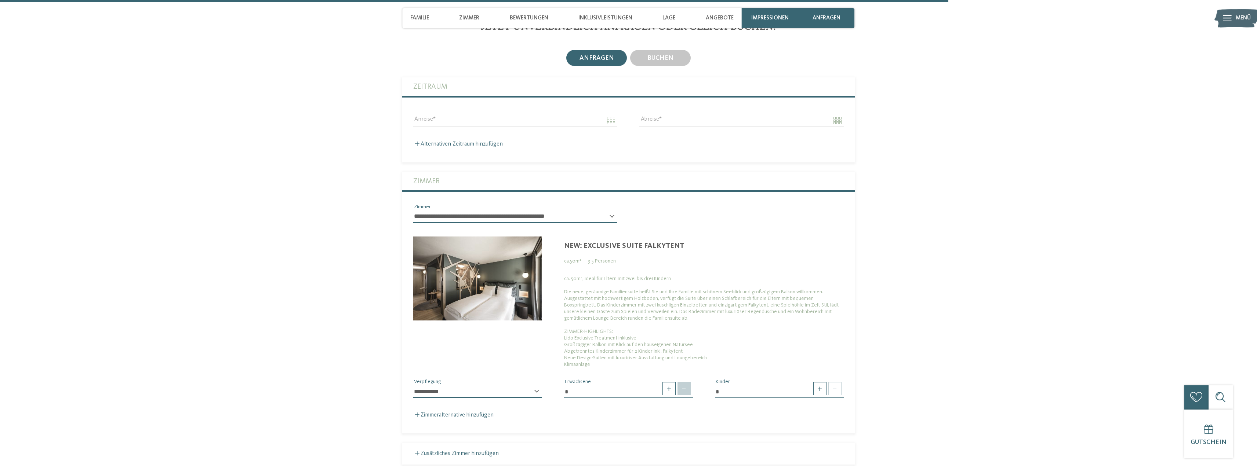
click at [683, 382] on span at bounding box center [683, 388] width 13 height 13
click at [815, 382] on span at bounding box center [819, 388] width 13 height 13
type input "*"
click at [815, 382] on span at bounding box center [819, 388] width 13 height 13
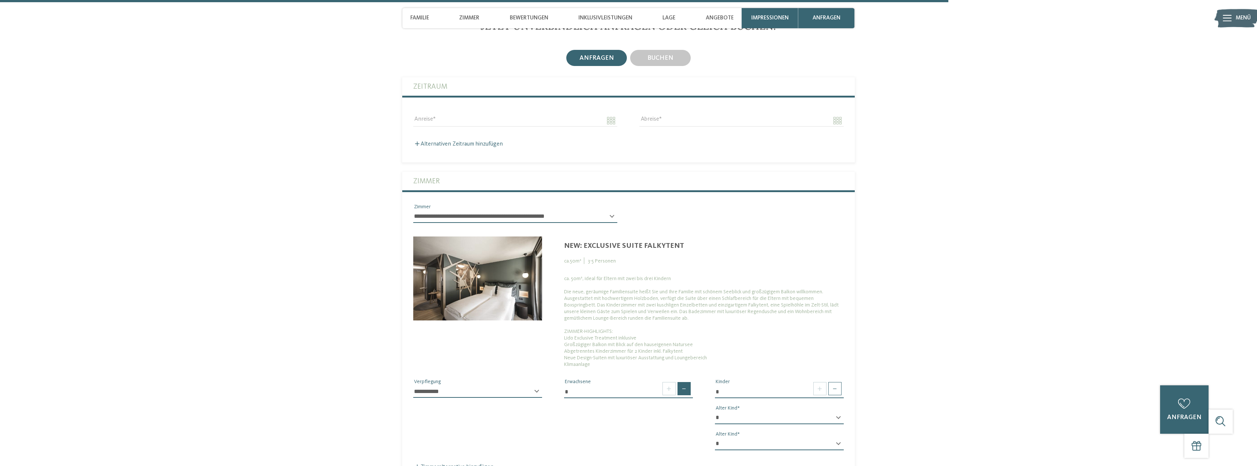
click at [686, 383] on span at bounding box center [683, 388] width 13 height 13
type input "*"
click at [817, 382] on span at bounding box center [819, 388] width 13 height 13
type input "*"
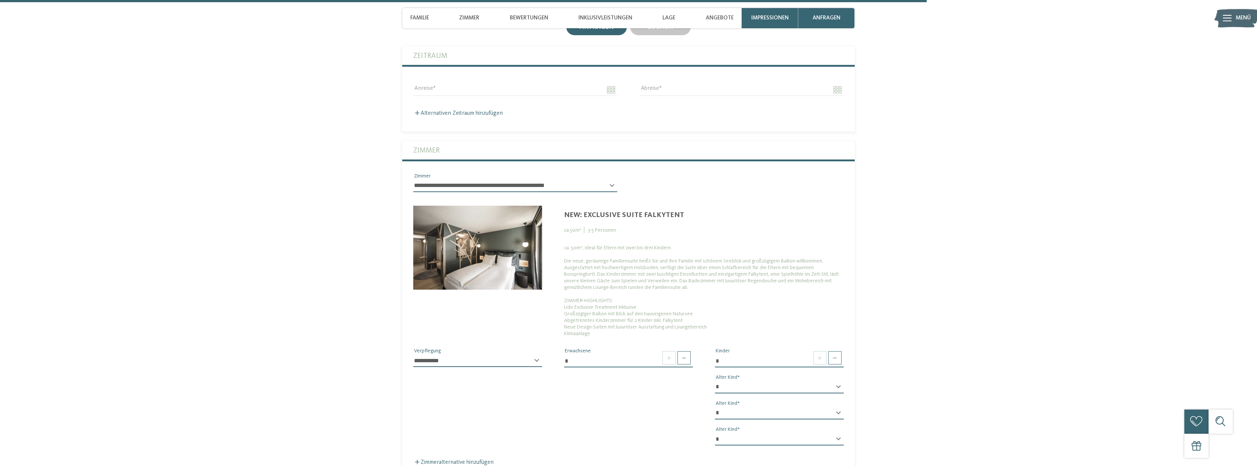
scroll to position [2192, 0]
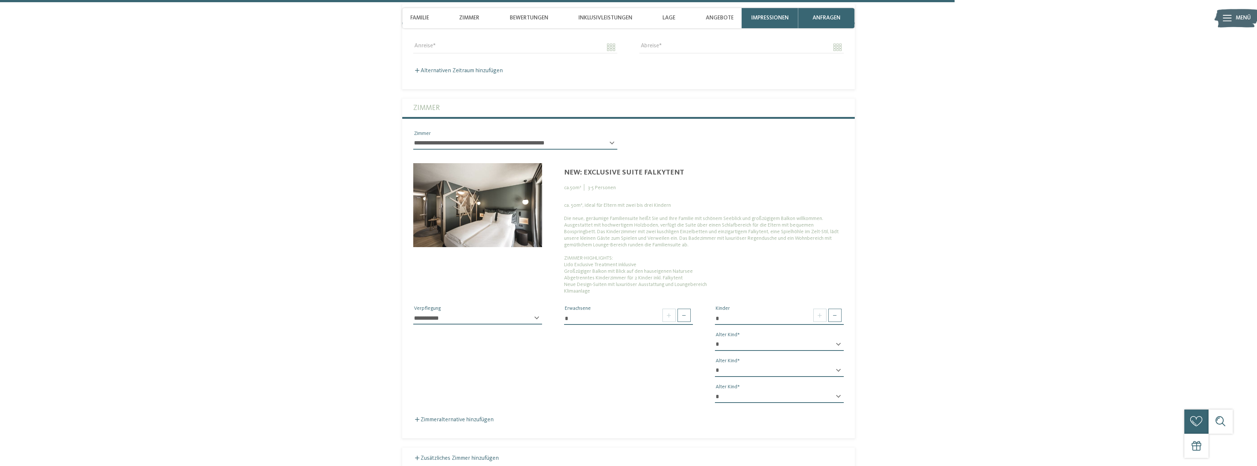
click at [769, 339] on select "* * * * * * * * * * * ** ** ** ** ** ** ** **" at bounding box center [779, 345] width 129 height 12
select select "*"
click at [715, 339] on select "* * * * * * * * * * * ** ** ** ** ** ** ** **" at bounding box center [779, 345] width 129 height 12
click at [766, 365] on select "* * * * * * * * * * * ** ** ** ** ** ** ** **" at bounding box center [779, 371] width 129 height 12
select select "*"
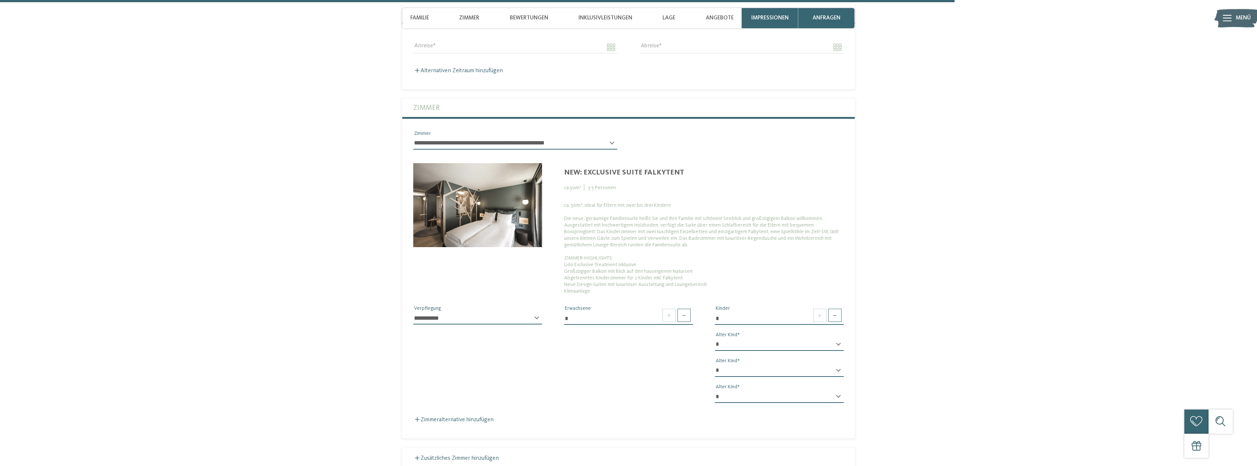
click at [715, 365] on select "* * * * * * * * * * * ** ** ** ** ** ** ** **" at bounding box center [779, 371] width 129 height 12
click at [764, 391] on select "* * * * * * * * * * * ** ** ** ** ** ** ** **" at bounding box center [779, 397] width 129 height 12
select select "*"
click at [715, 391] on select "* * * * * * * * * * * ** ** ** ** ** ** ** **" at bounding box center [779, 397] width 129 height 12
click at [584, 401] on div "**********" at bounding box center [628, 277] width 452 height 294
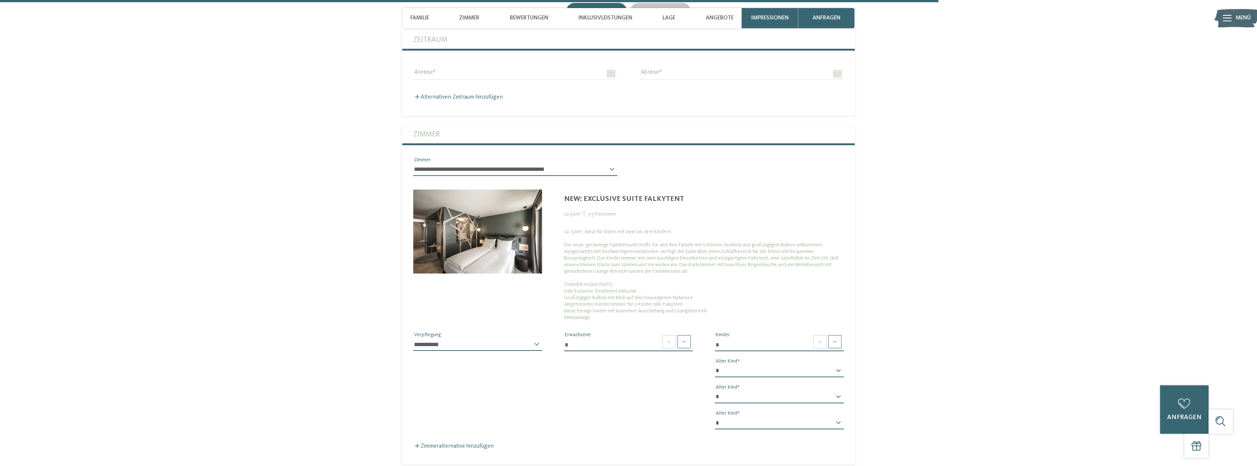
scroll to position [2155, 0]
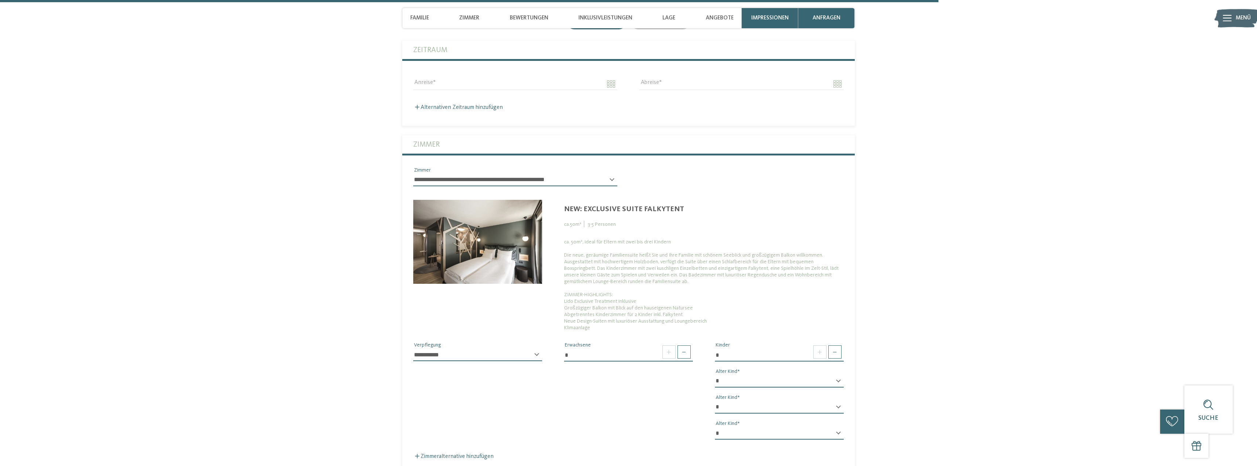
click at [567, 174] on select "**********" at bounding box center [515, 180] width 204 height 12
click at [741, 193] on div "NEW: Exclusive Suite Falkytent ca. 50 m² 3 - 5 Personen ca. 50m², ideal für Elt…" at bounding box center [704, 262] width 302 height 139
drag, startPoint x: 856, startPoint y: 187, endPoint x: 839, endPoint y: 4, distance: 183.5
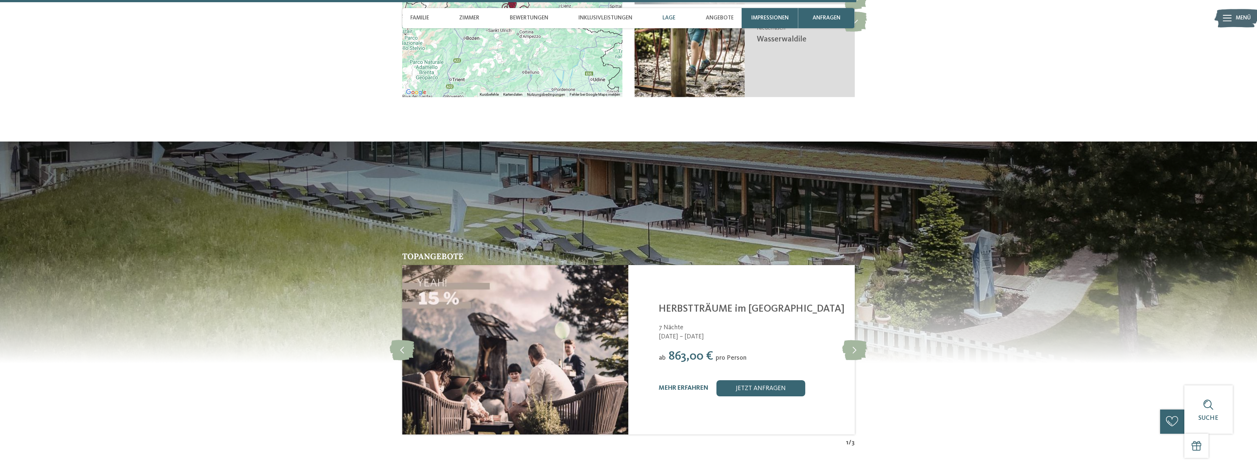
scroll to position [2349, 0]
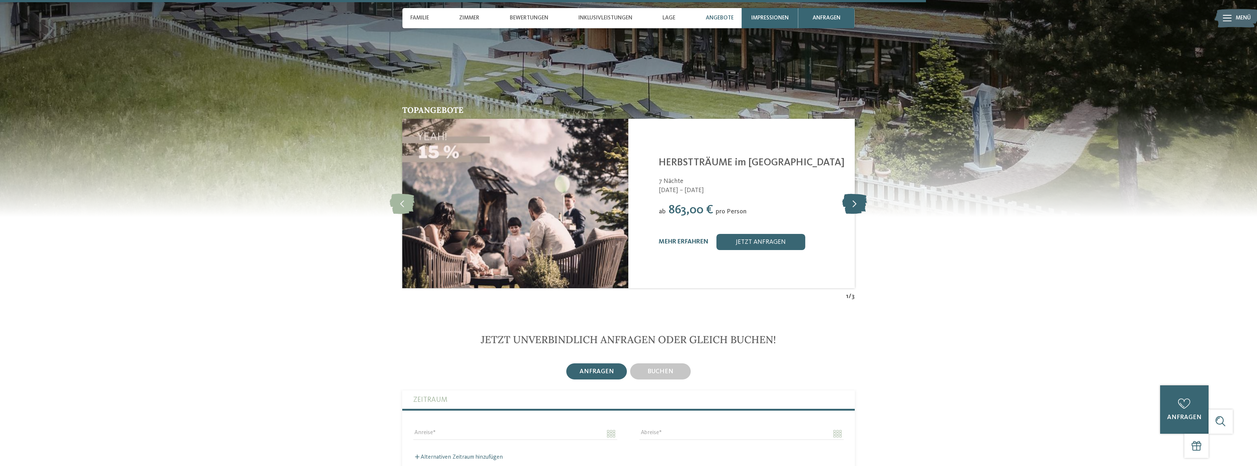
click at [847, 205] on icon at bounding box center [854, 203] width 25 height 20
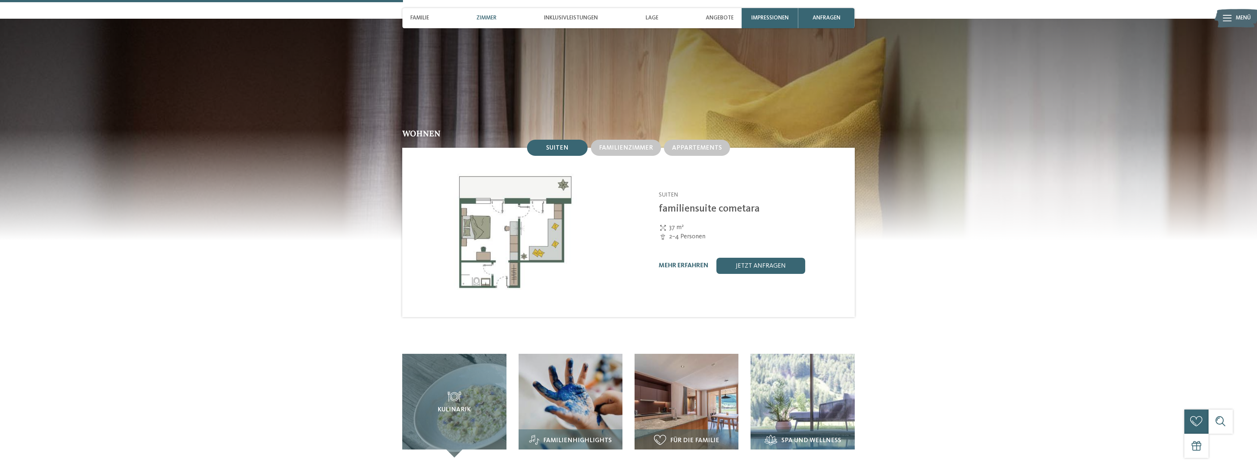
scroll to position [881, 0]
click at [654, 147] on div "Linara Mühlbach/Vals - Eisacktal Suiten familiensuite cometara 37 m² 2–4 Person…" at bounding box center [741, 232] width 226 height 170
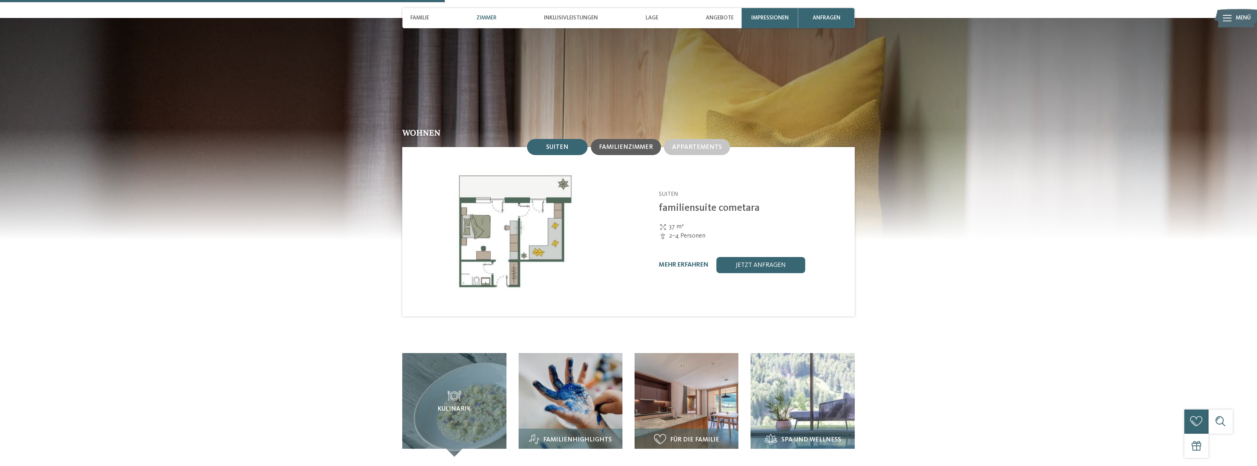
click at [650, 144] on span "Familienzimmer" at bounding box center [626, 147] width 54 height 6
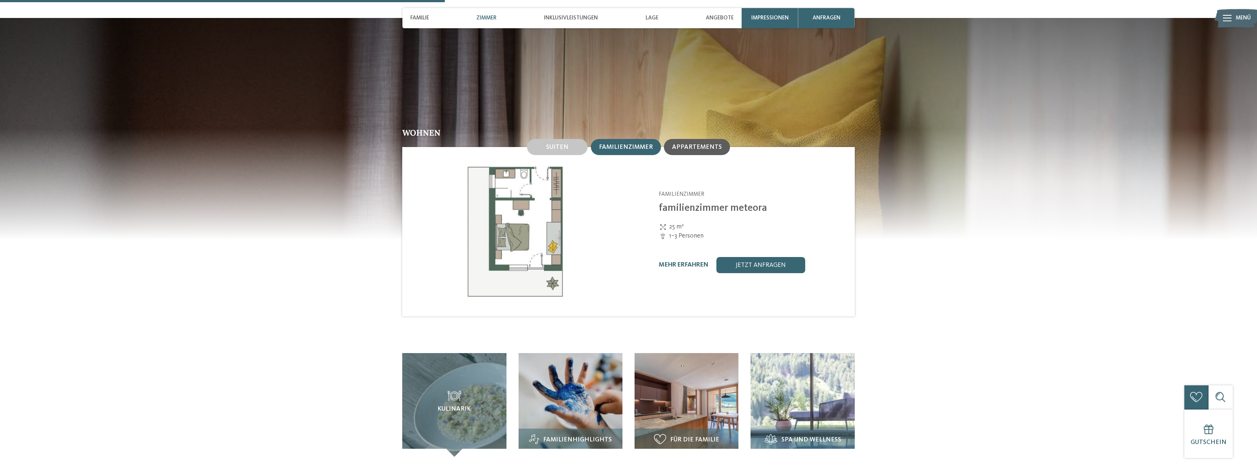
click at [713, 139] on div "Appartements" at bounding box center [697, 147] width 66 height 16
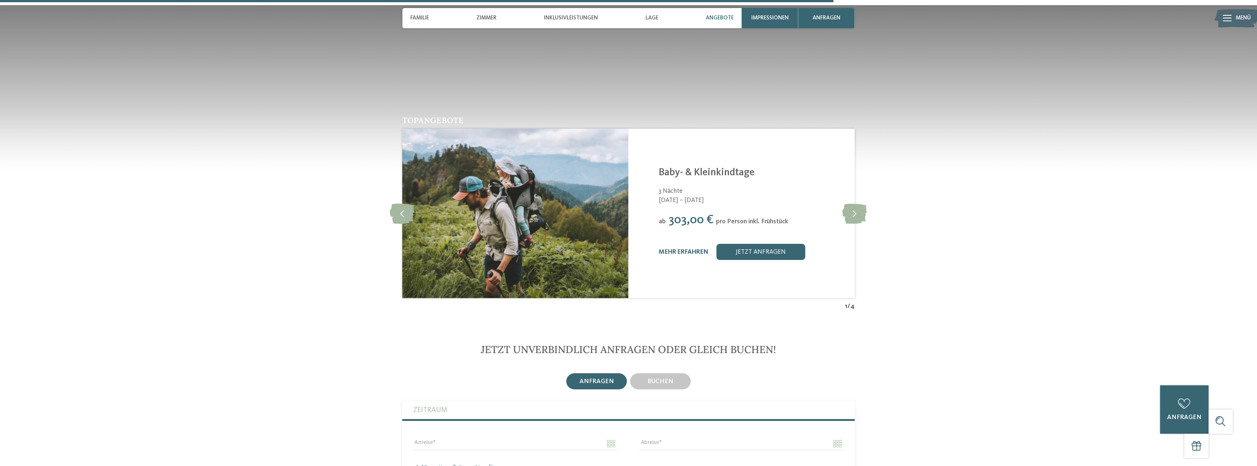
scroll to position [1651, 0]
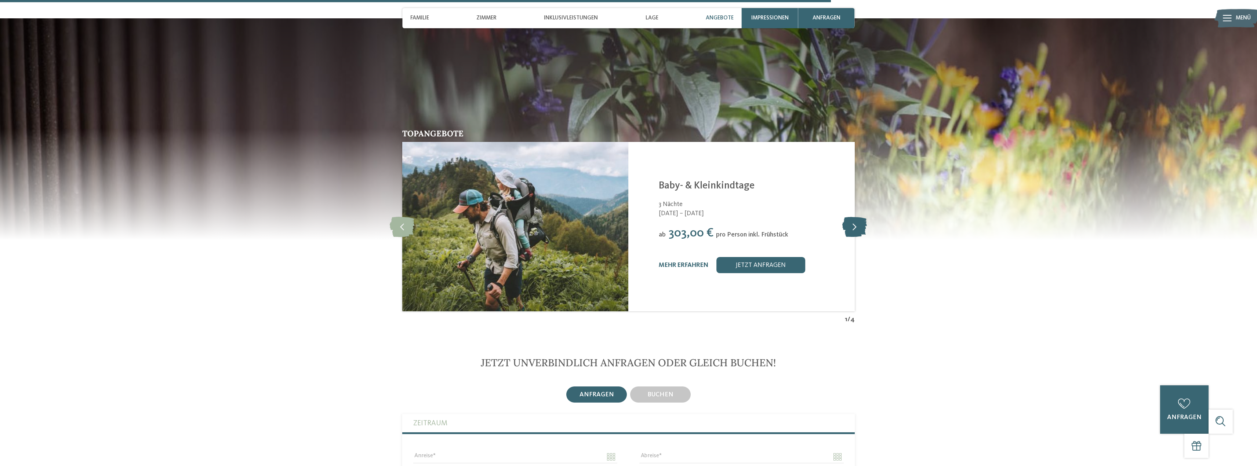
click at [850, 217] on icon at bounding box center [854, 227] width 25 height 20
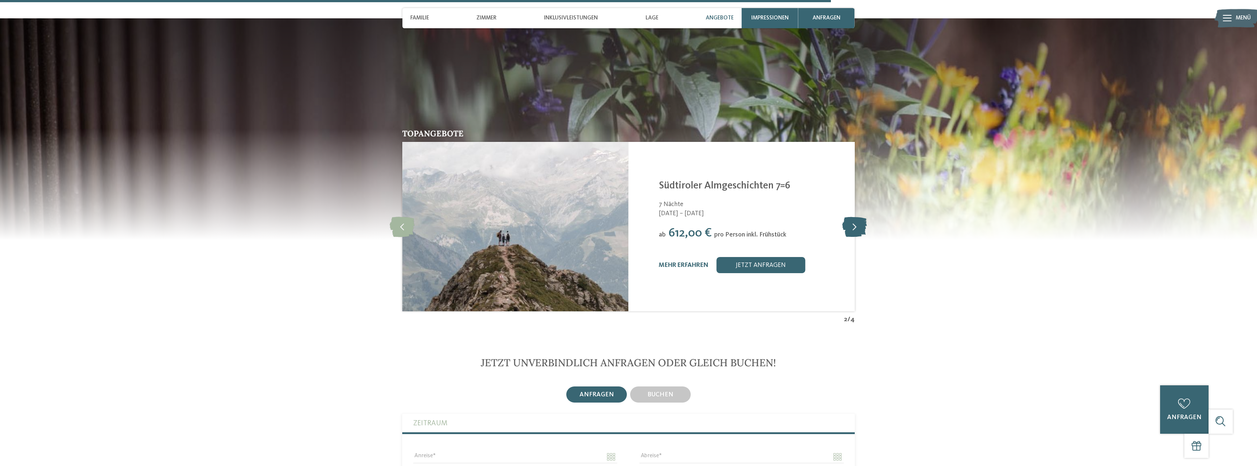
click at [850, 217] on icon at bounding box center [854, 227] width 25 height 20
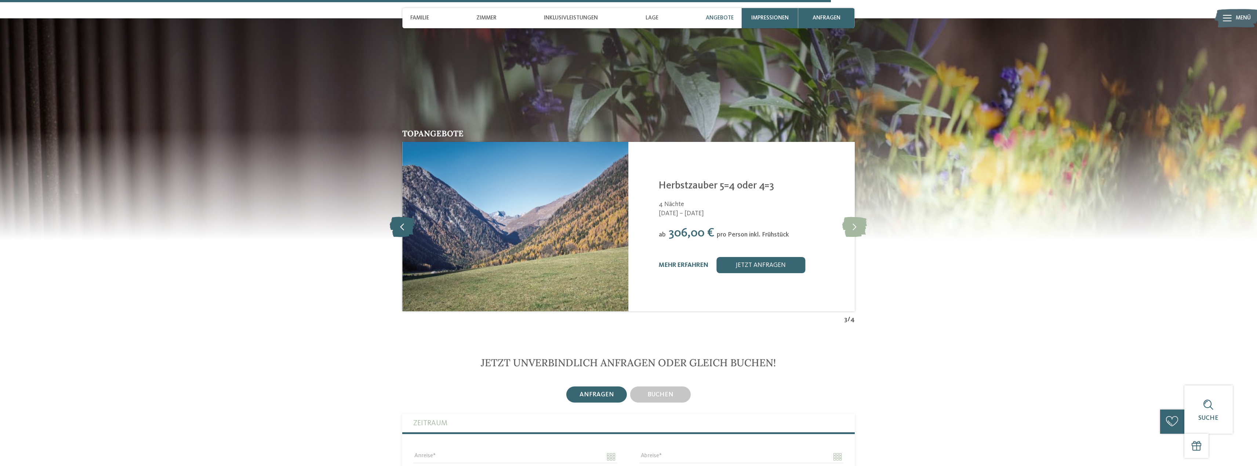
click at [408, 217] on icon at bounding box center [402, 227] width 25 height 20
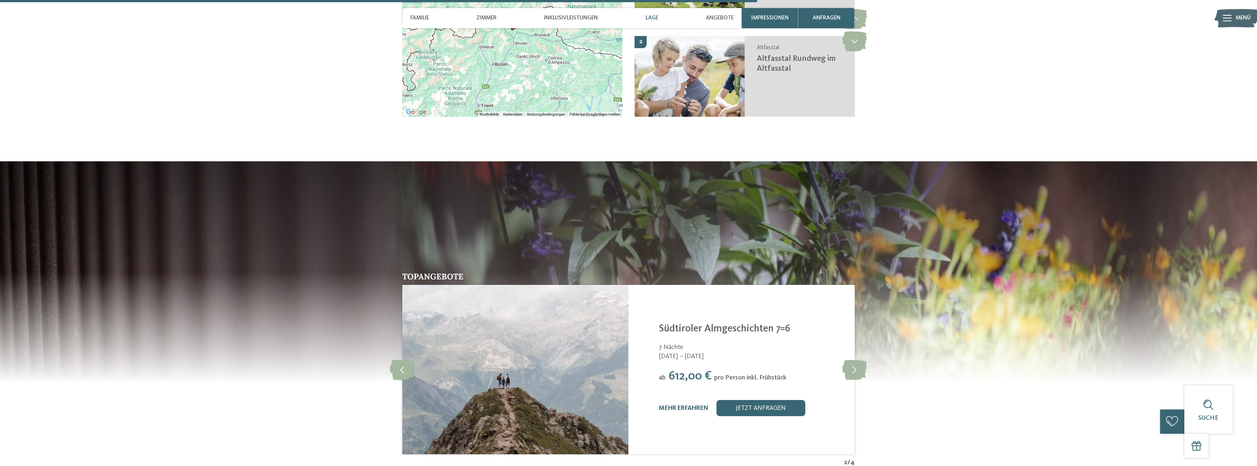
scroll to position [1505, 0]
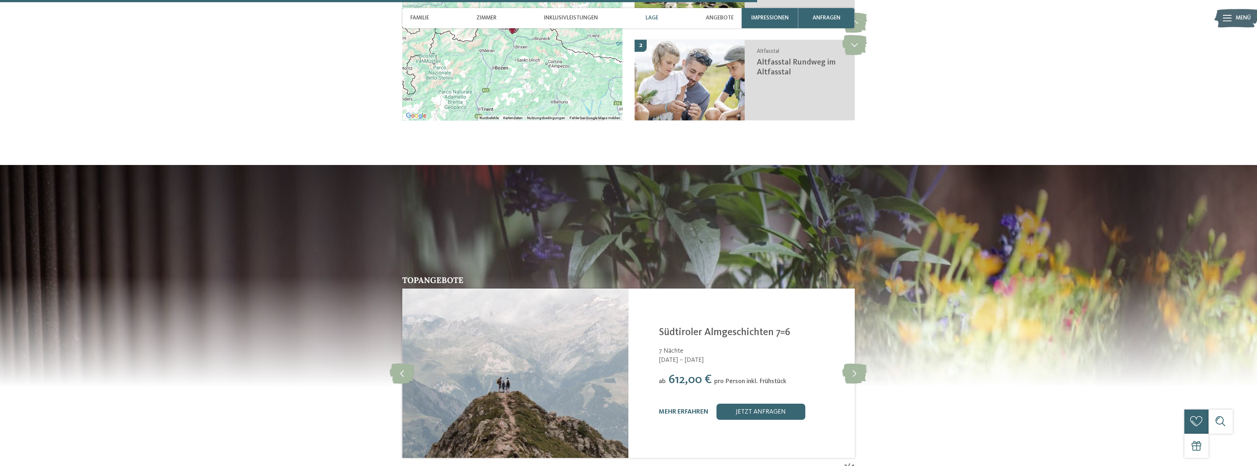
drag, startPoint x: 1163, startPoint y: 259, endPoint x: 1155, endPoint y: 248, distance: 13.5
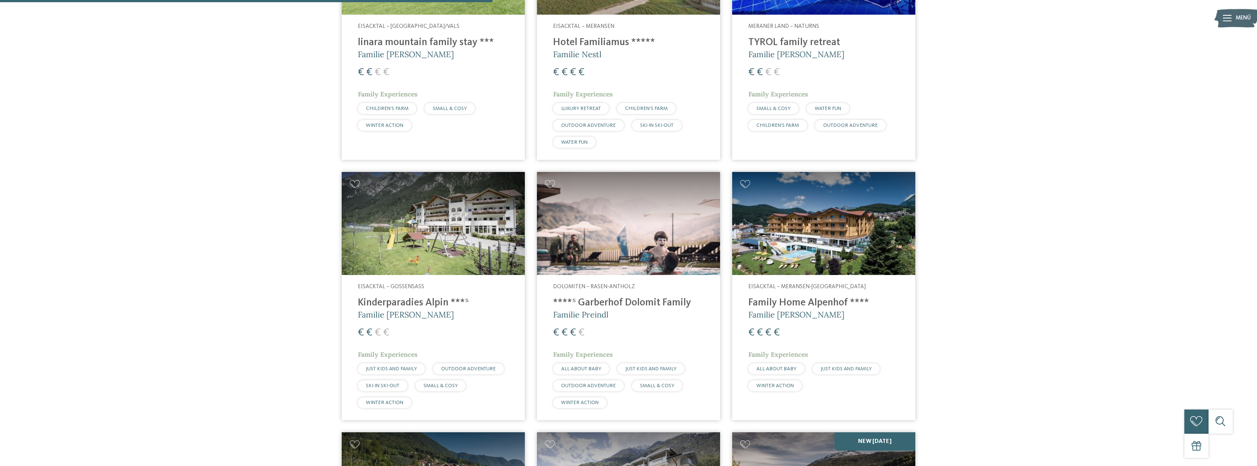
scroll to position [756, 0]
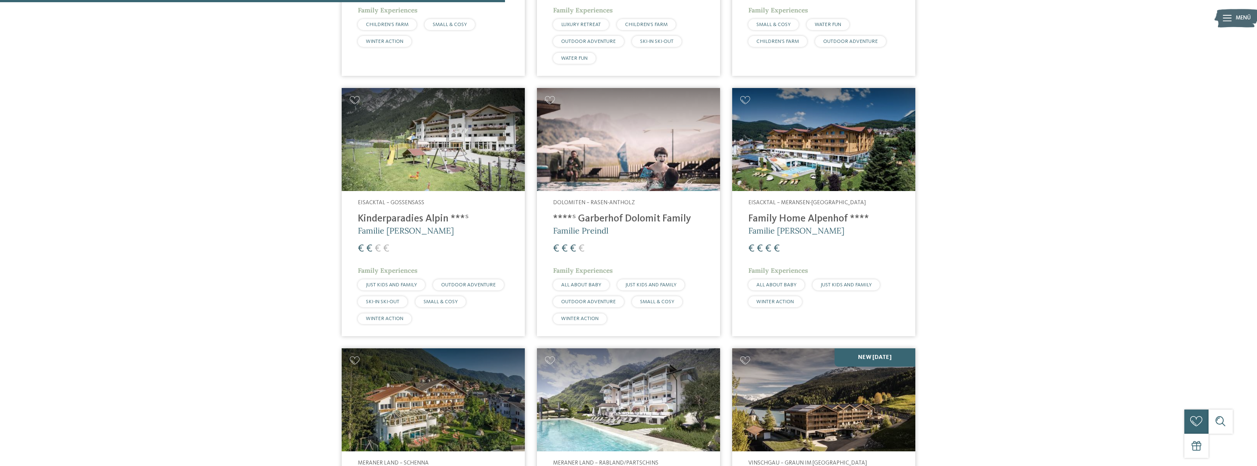
click at [666, 161] on img at bounding box center [628, 139] width 183 height 103
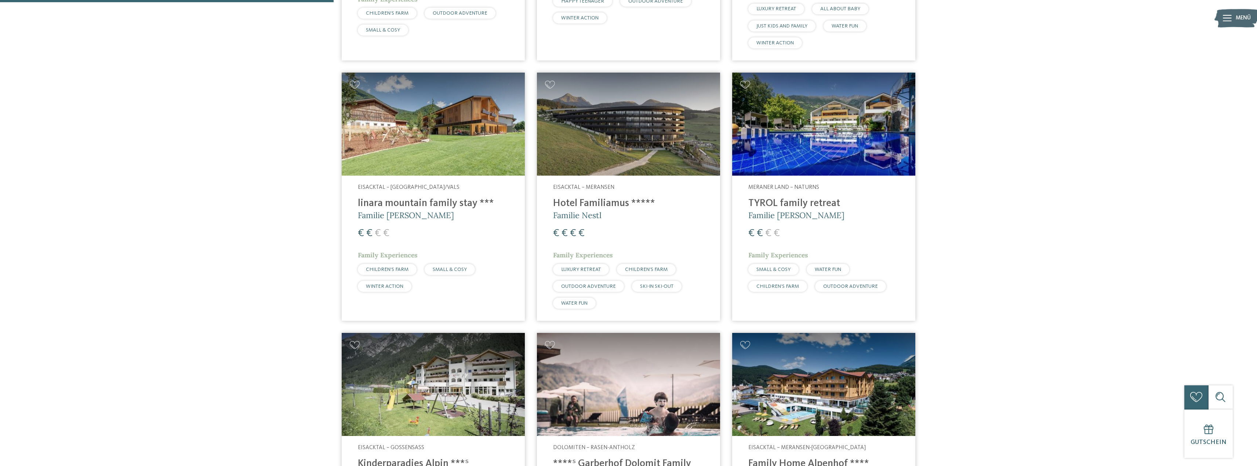
scroll to position [499, 0]
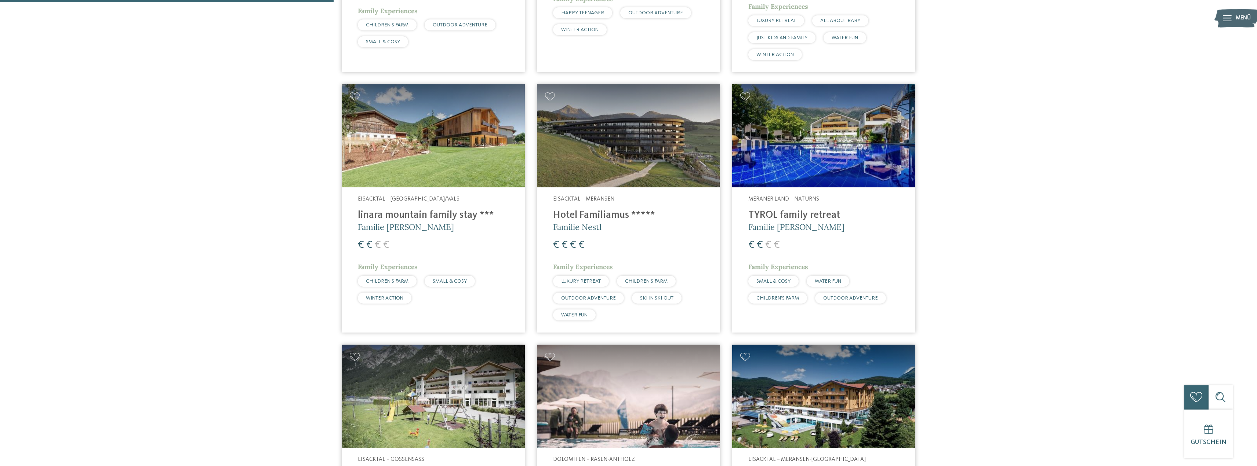
click at [630, 143] on img at bounding box center [628, 135] width 183 height 103
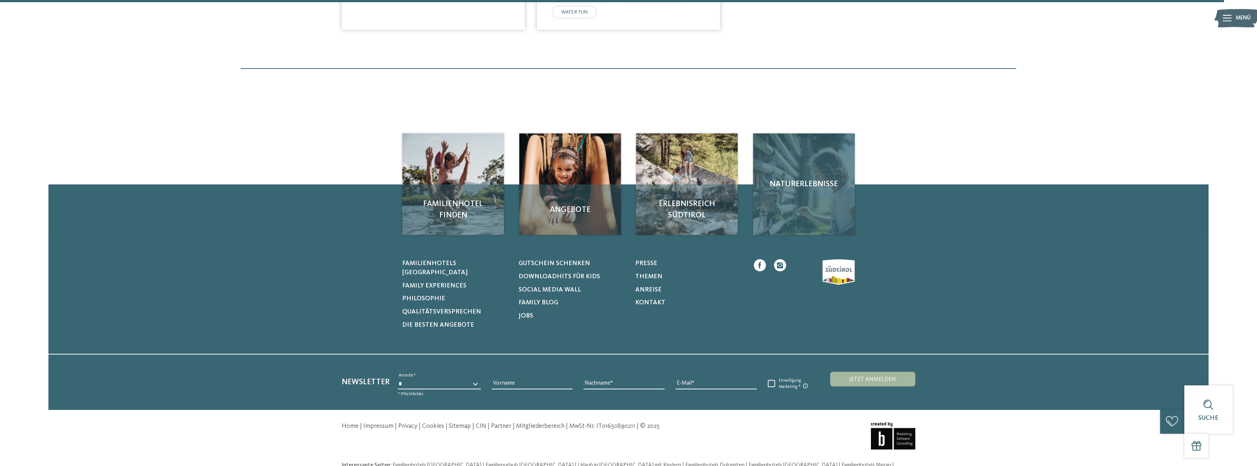
scroll to position [1883, 0]
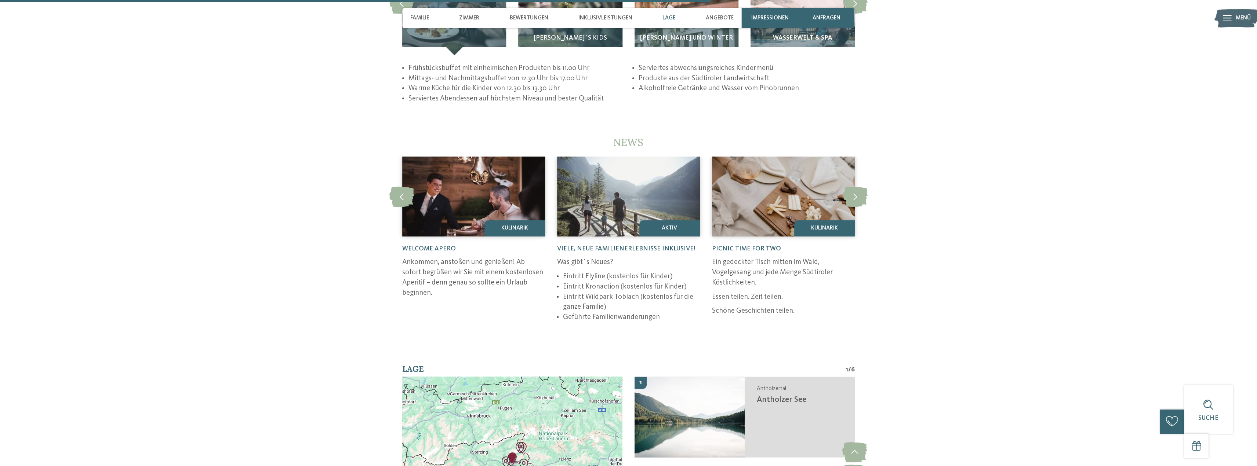
scroll to position [1908, 0]
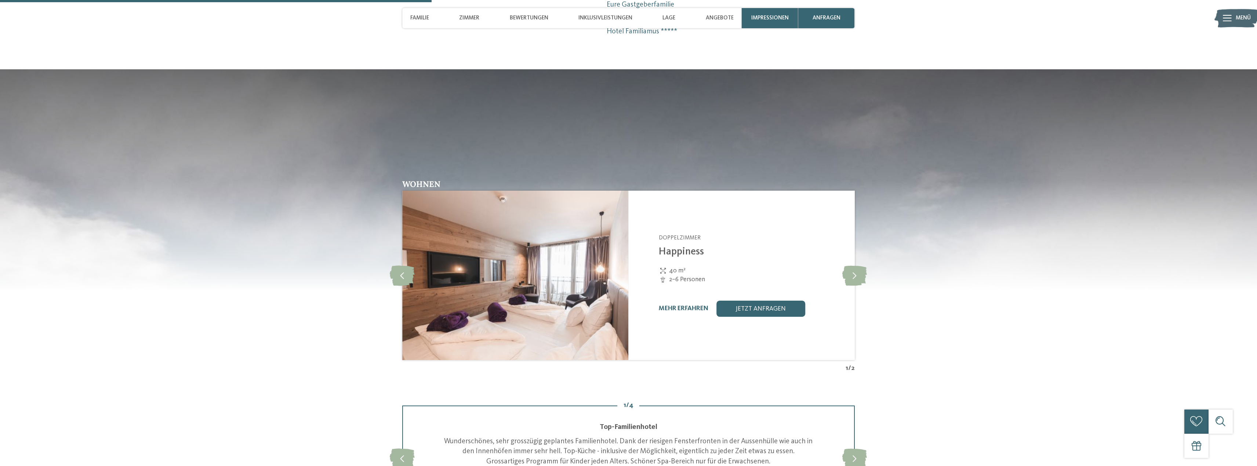
scroll to position [954, 0]
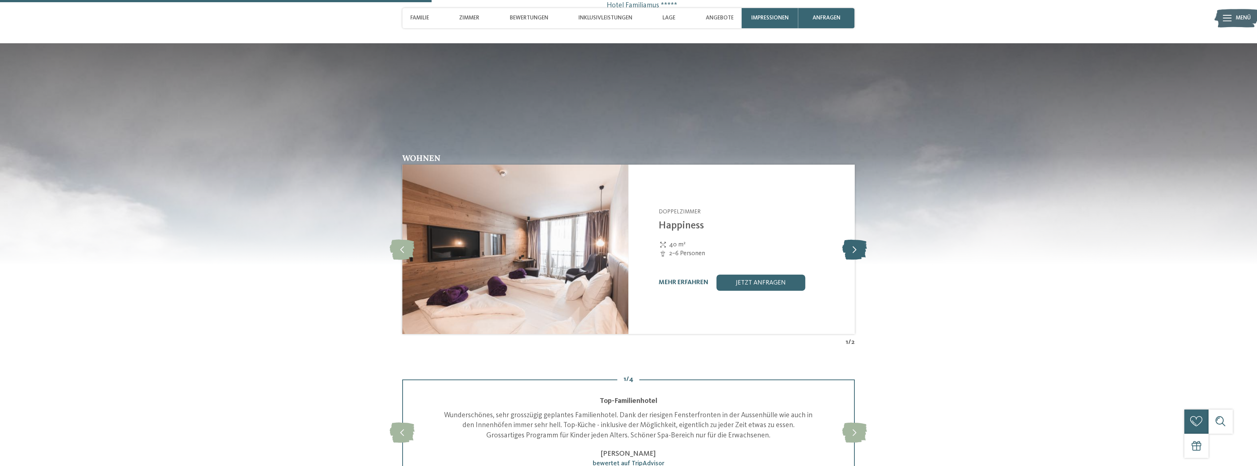
click at [866, 254] on icon at bounding box center [854, 250] width 25 height 20
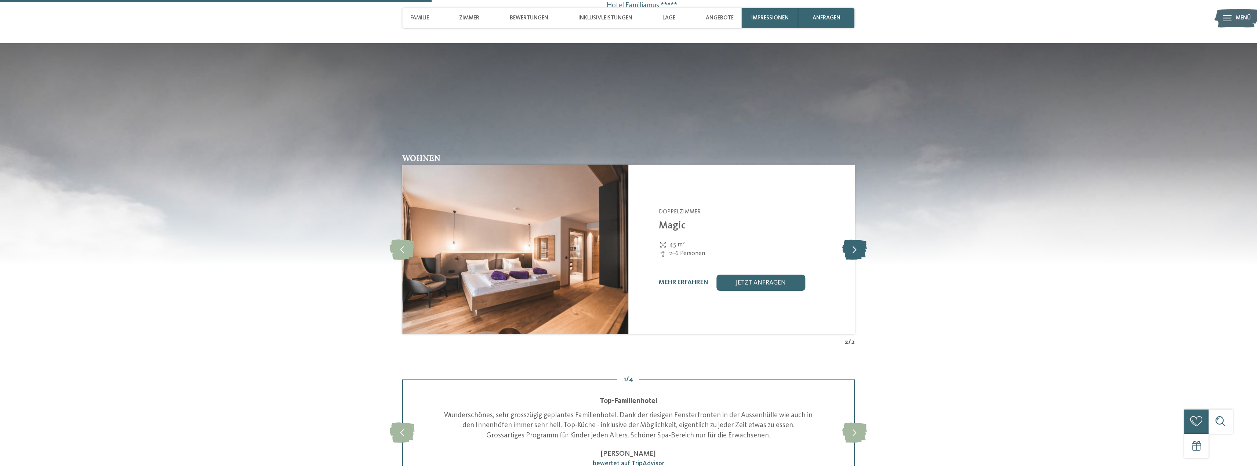
click at [866, 254] on icon at bounding box center [854, 250] width 25 height 20
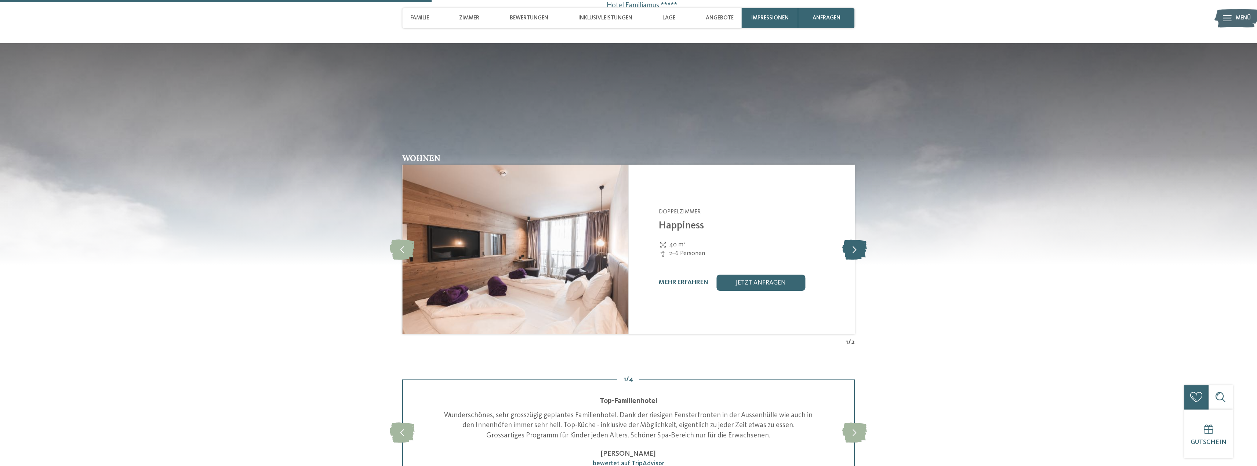
click at [866, 254] on icon at bounding box center [854, 250] width 25 height 20
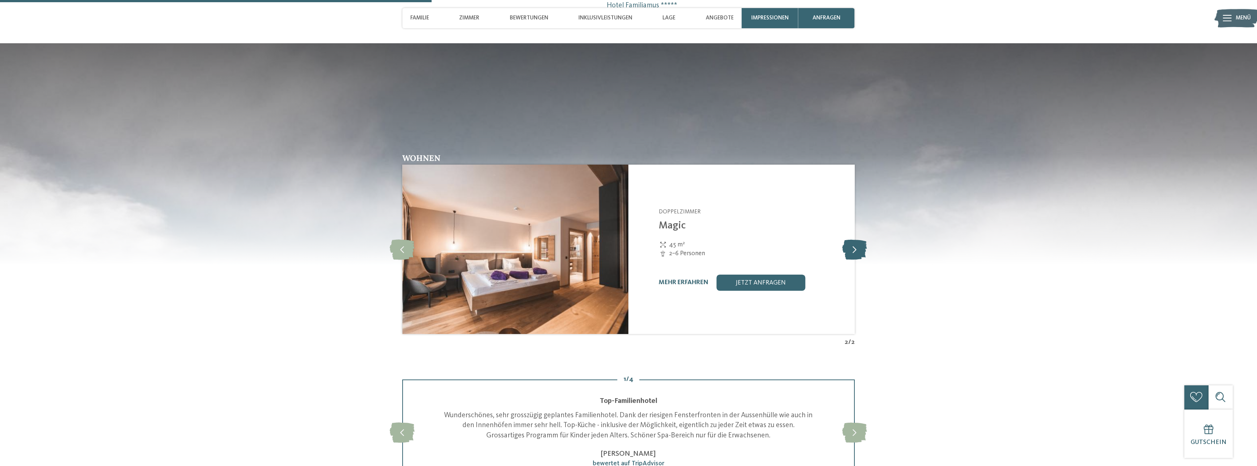
click at [866, 254] on icon at bounding box center [854, 250] width 25 height 20
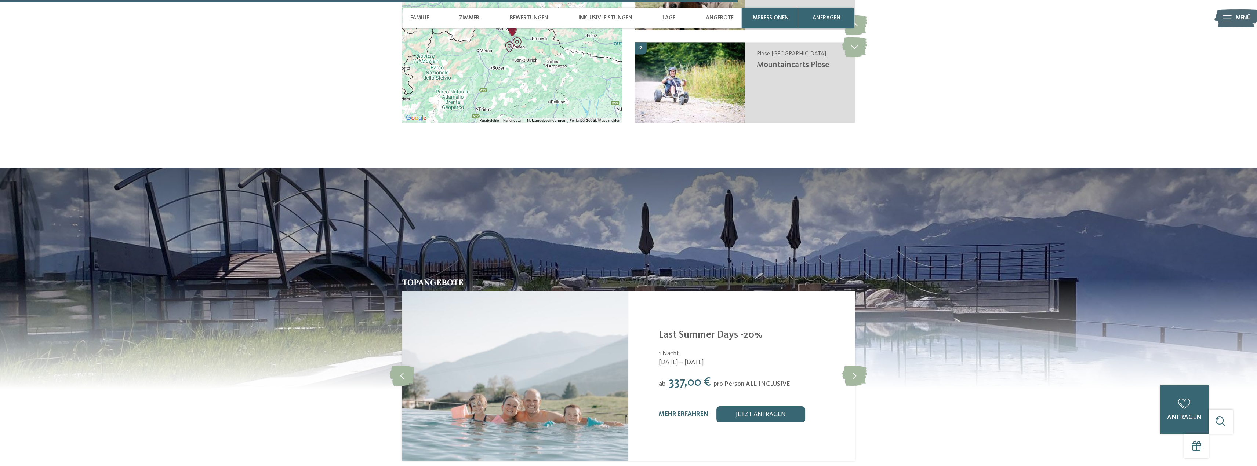
scroll to position [1835, 0]
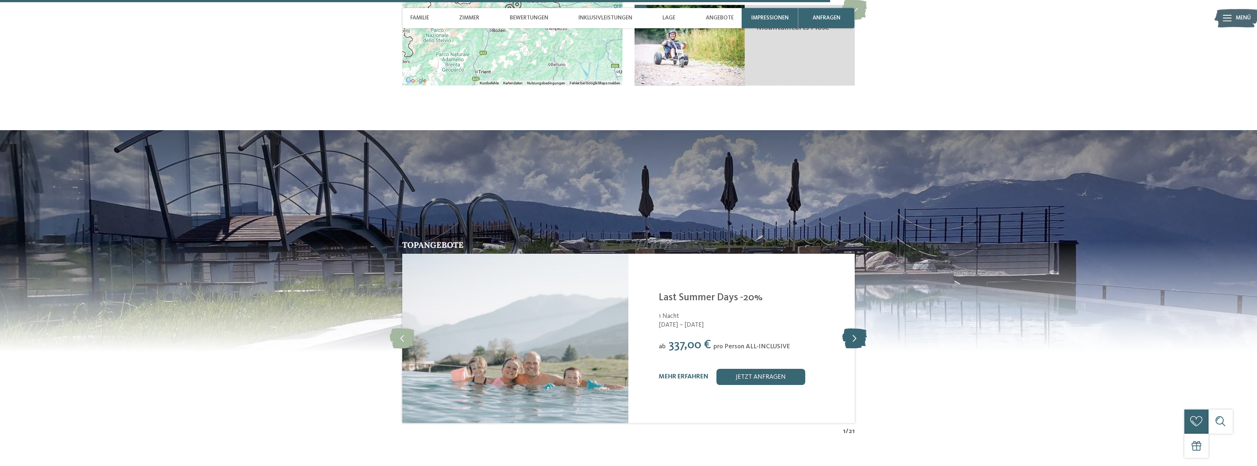
click at [860, 334] on icon at bounding box center [854, 338] width 25 height 20
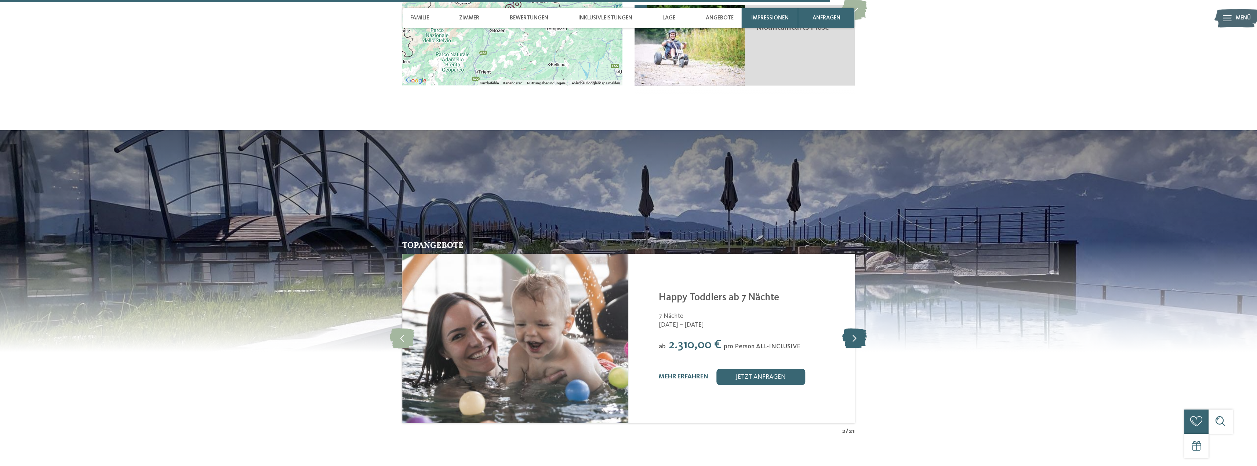
click at [860, 334] on icon at bounding box center [854, 338] width 25 height 20
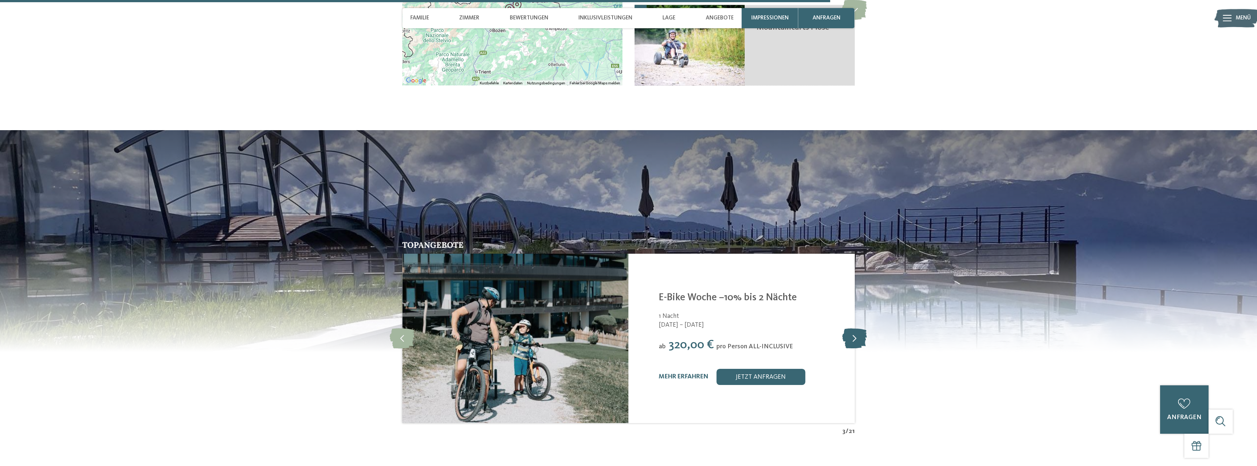
click at [860, 334] on icon at bounding box center [854, 338] width 25 height 20
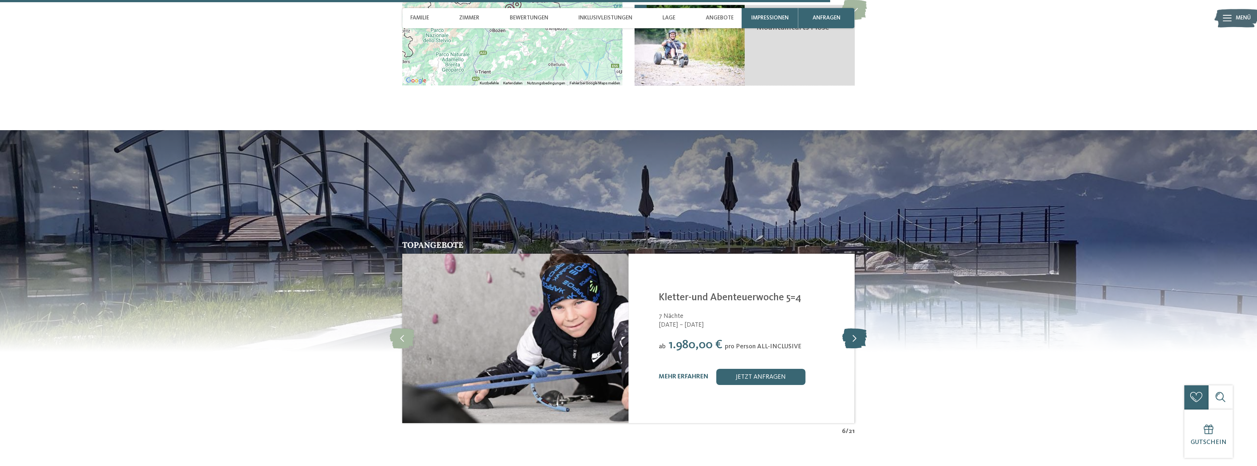
click at [860, 334] on icon at bounding box center [854, 338] width 25 height 20
click at [860, 335] on icon at bounding box center [854, 338] width 25 height 20
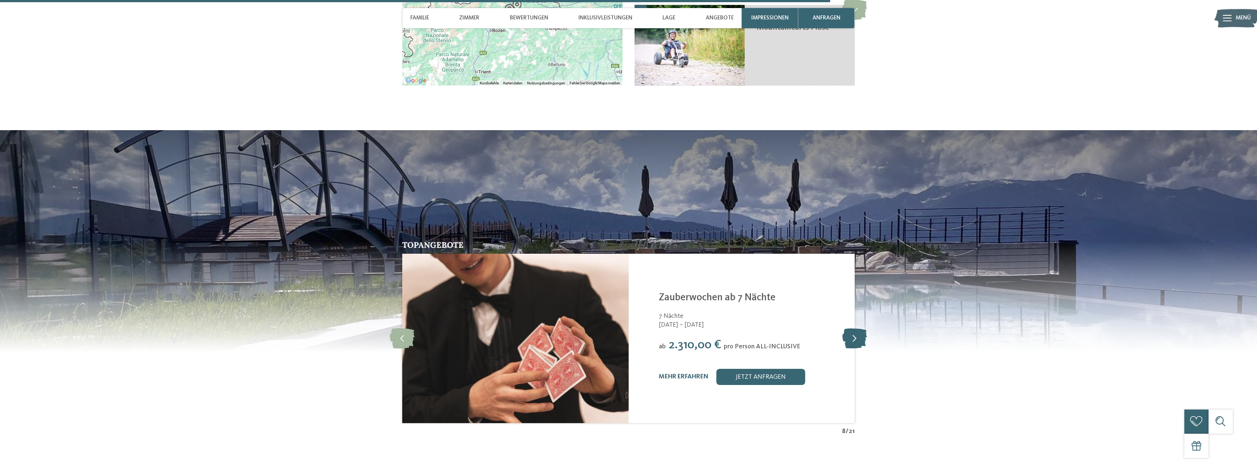
click at [859, 336] on icon at bounding box center [854, 338] width 25 height 20
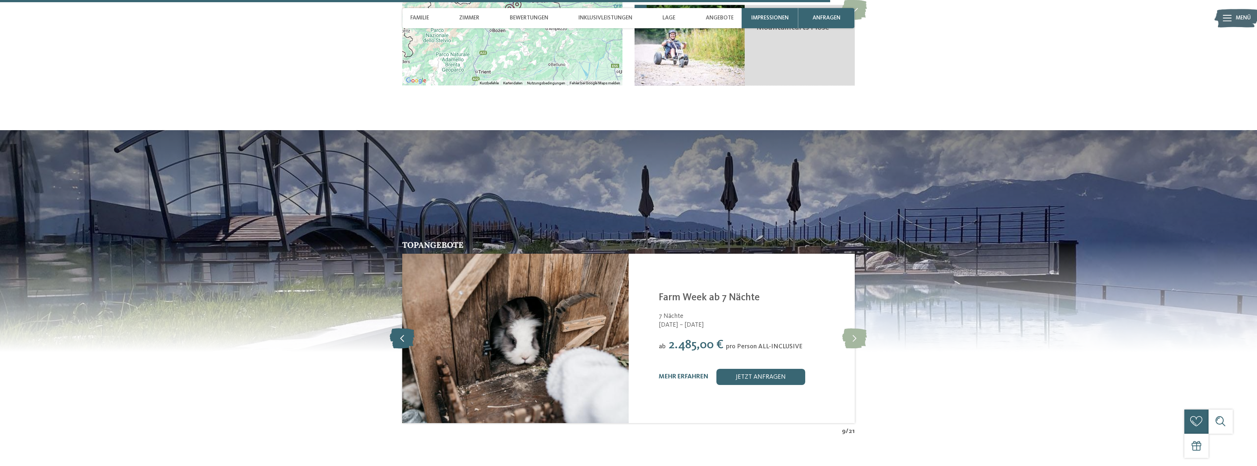
click at [412, 340] on icon at bounding box center [402, 338] width 25 height 20
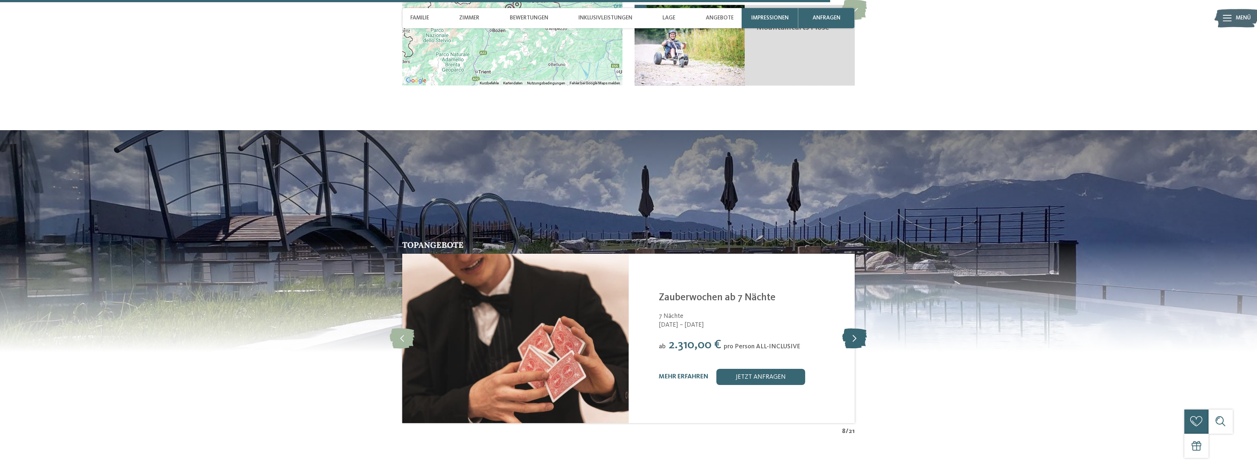
click at [861, 332] on icon at bounding box center [854, 338] width 25 height 20
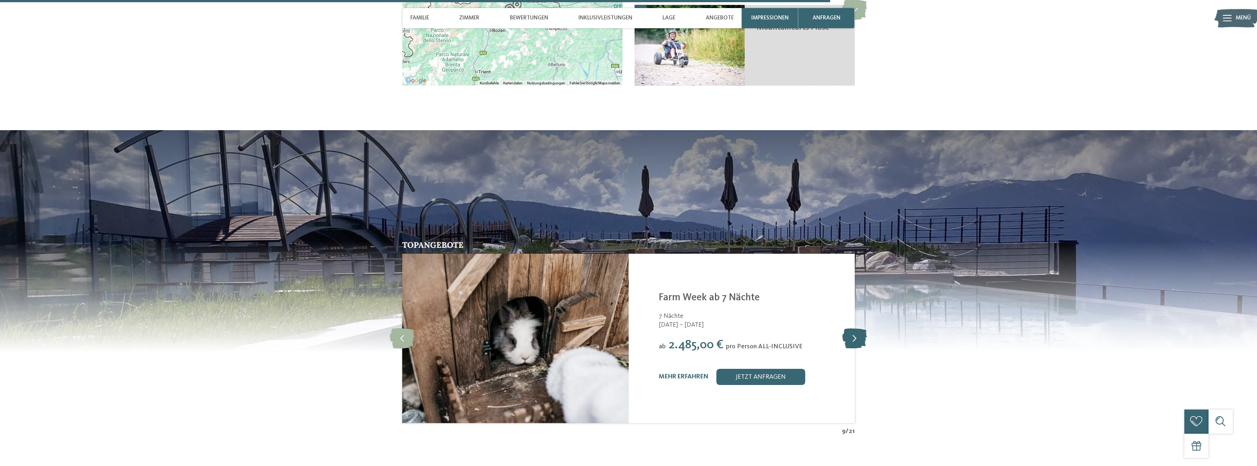
click at [861, 332] on icon at bounding box center [854, 338] width 25 height 20
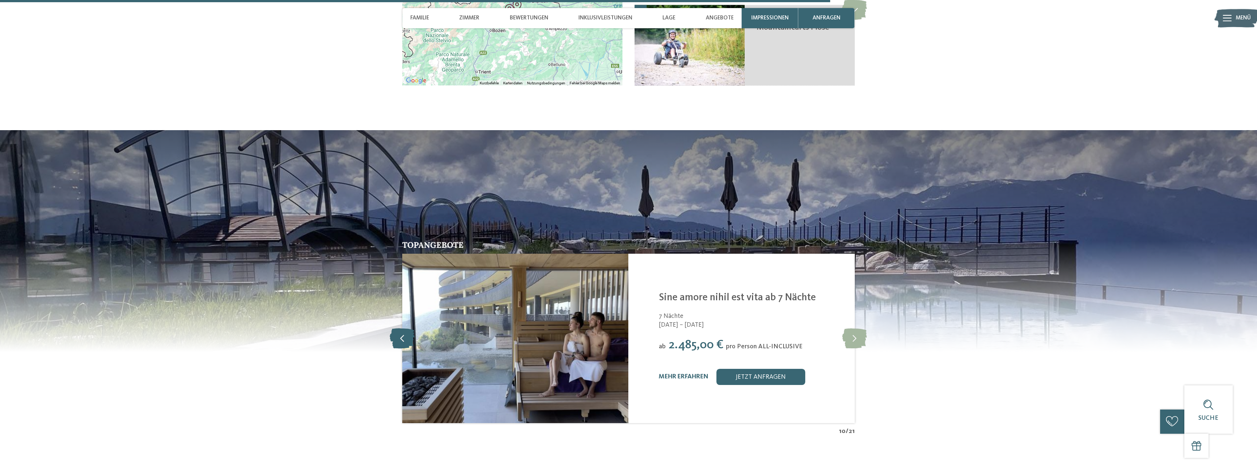
click at [405, 338] on icon at bounding box center [402, 338] width 25 height 20
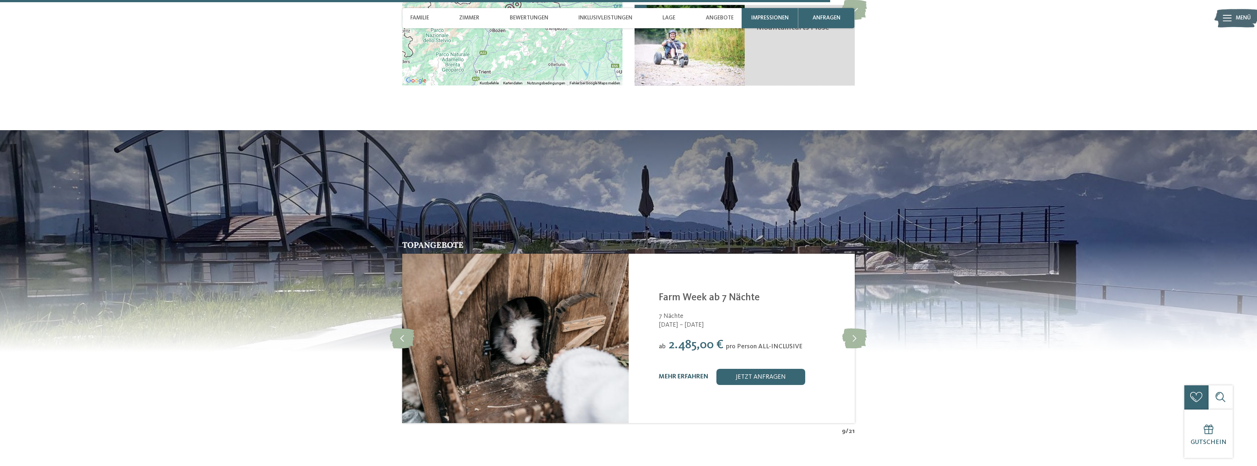
click at [699, 374] on link "mehr erfahren" at bounding box center [684, 377] width 50 height 6
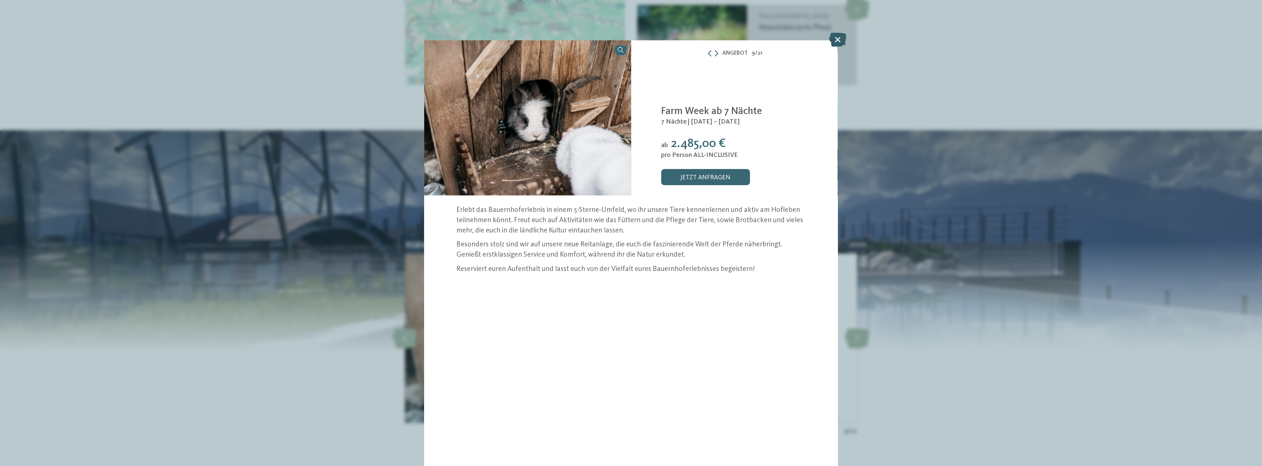
click at [833, 38] on icon at bounding box center [837, 40] width 17 height 14
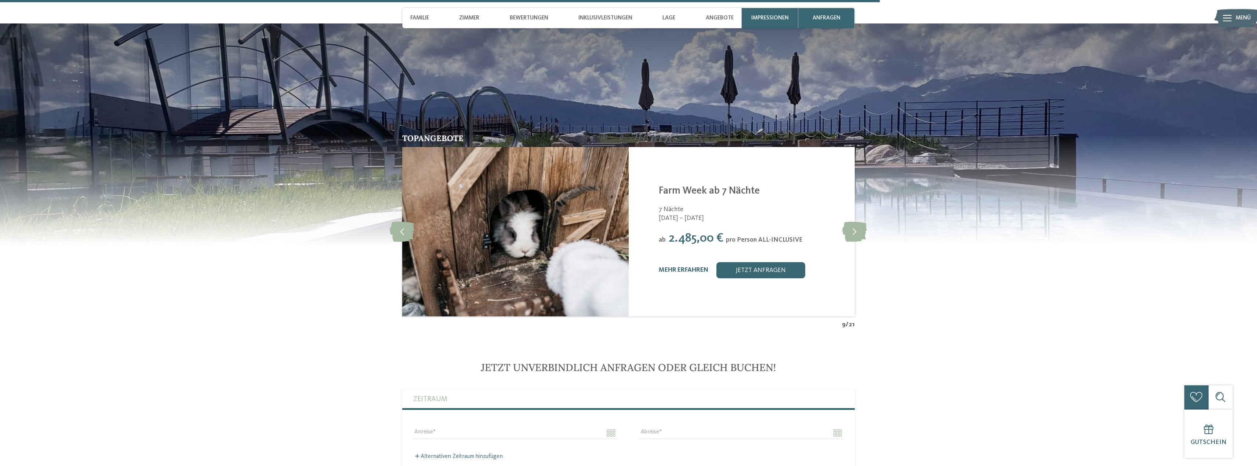
scroll to position [1945, 0]
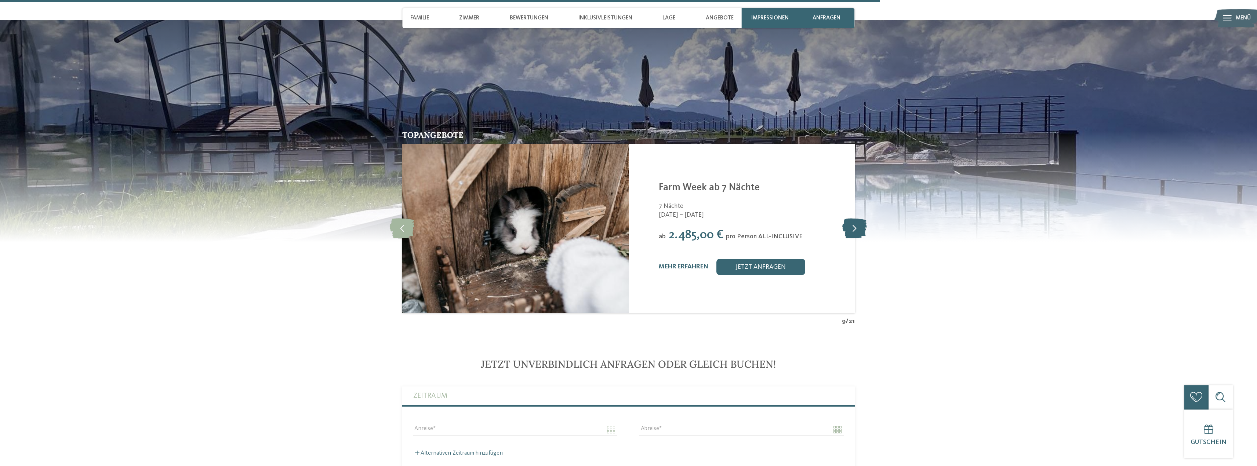
click at [846, 221] on icon at bounding box center [854, 228] width 25 height 20
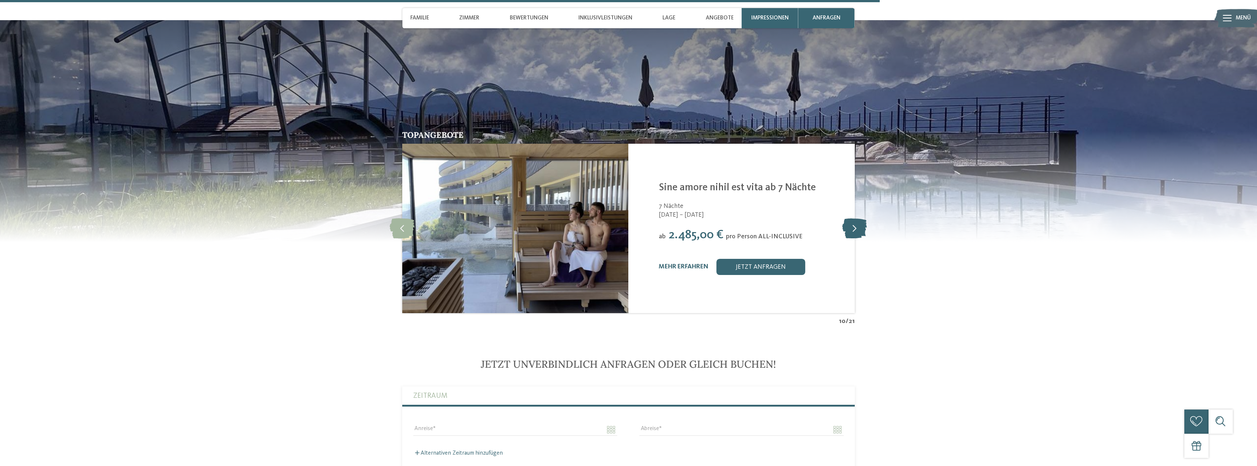
click at [843, 221] on icon at bounding box center [854, 228] width 25 height 20
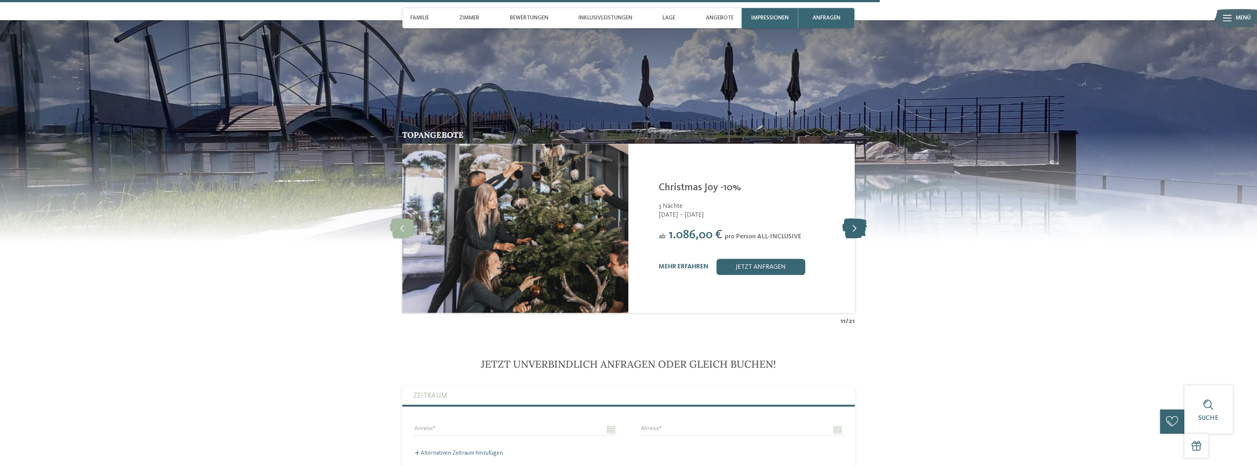
click at [842, 222] on icon at bounding box center [854, 228] width 25 height 20
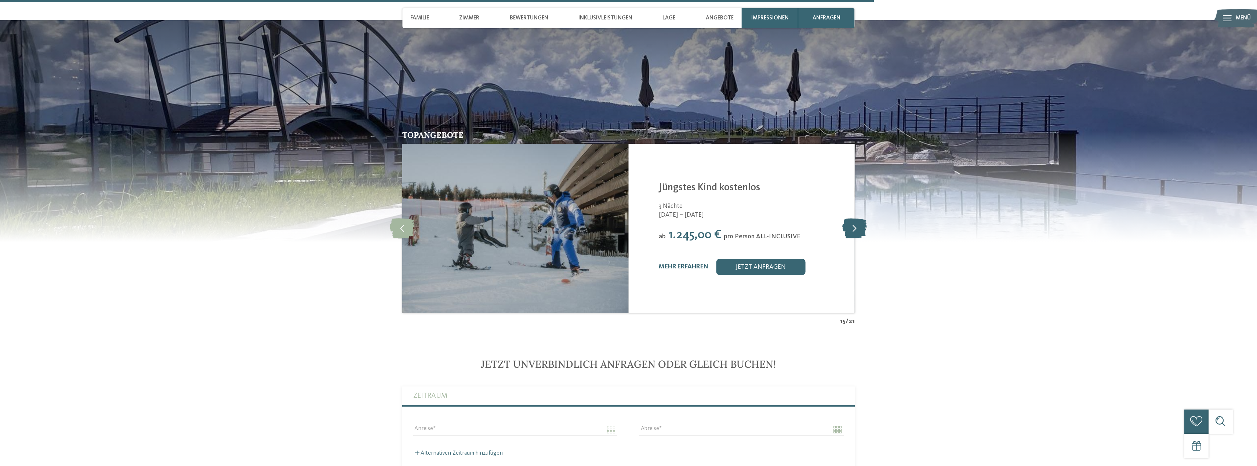
click at [850, 229] on icon at bounding box center [854, 228] width 25 height 20
click at [846, 235] on icon at bounding box center [854, 228] width 25 height 20
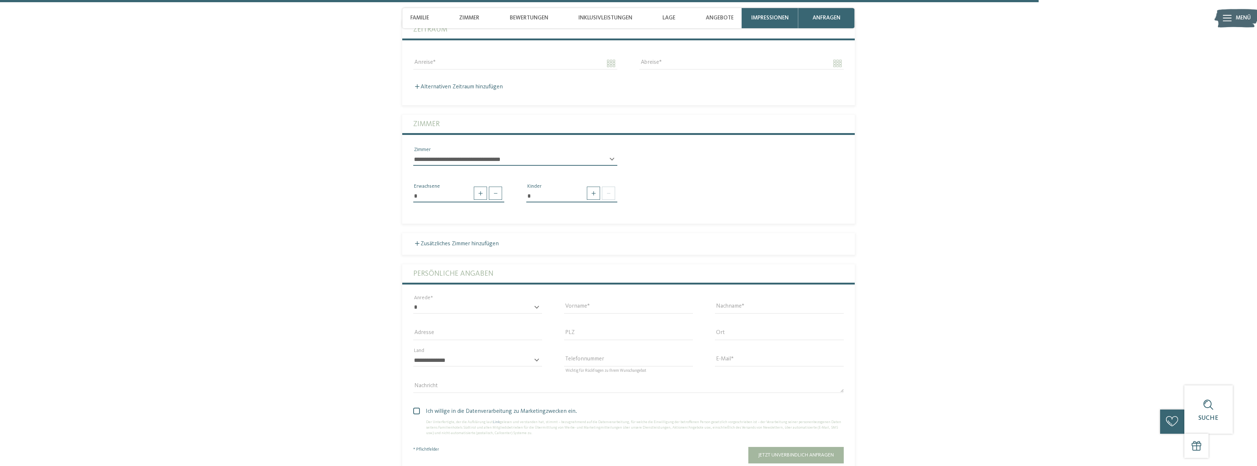
scroll to position [2312, 0]
